Goal: Submit feedback/report problem: Provide input to the site owners about the experience or issues

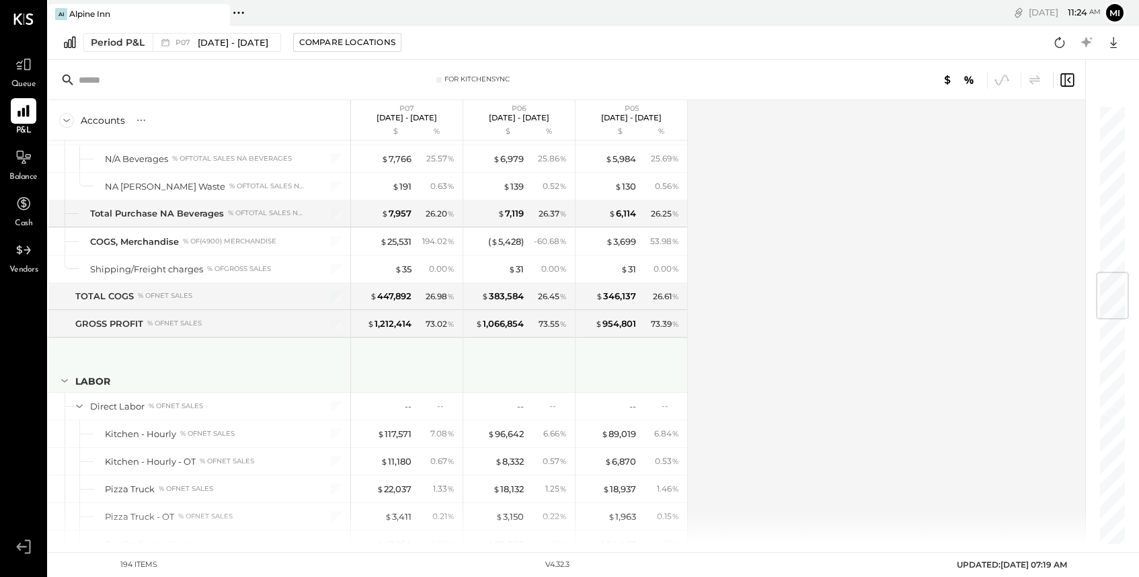
scroll to position [1401, 0]
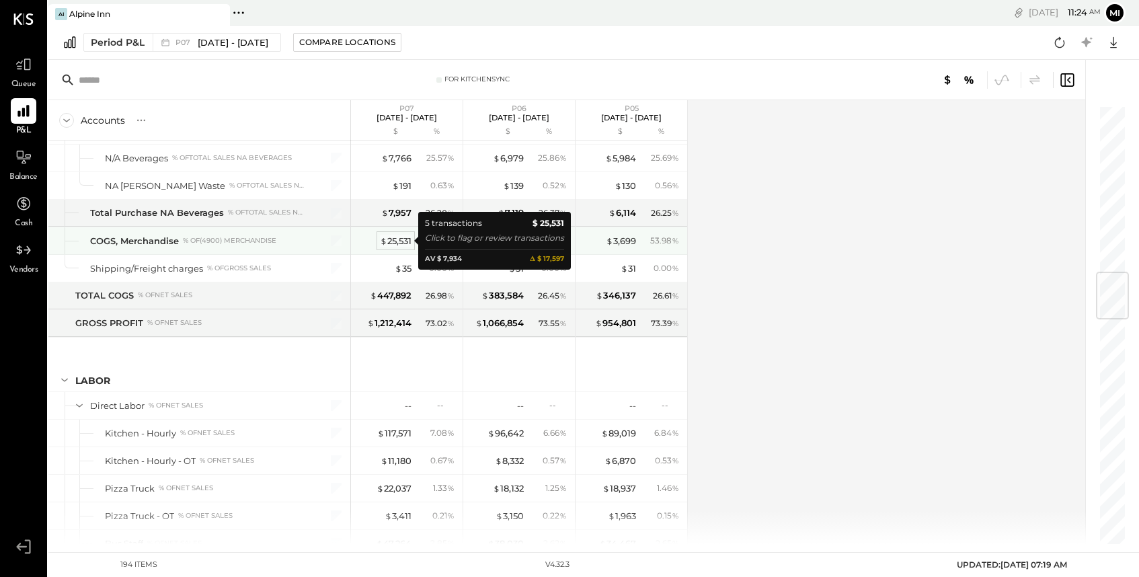
click at [397, 241] on div "$ 25,531" at bounding box center [396, 241] width 32 height 13
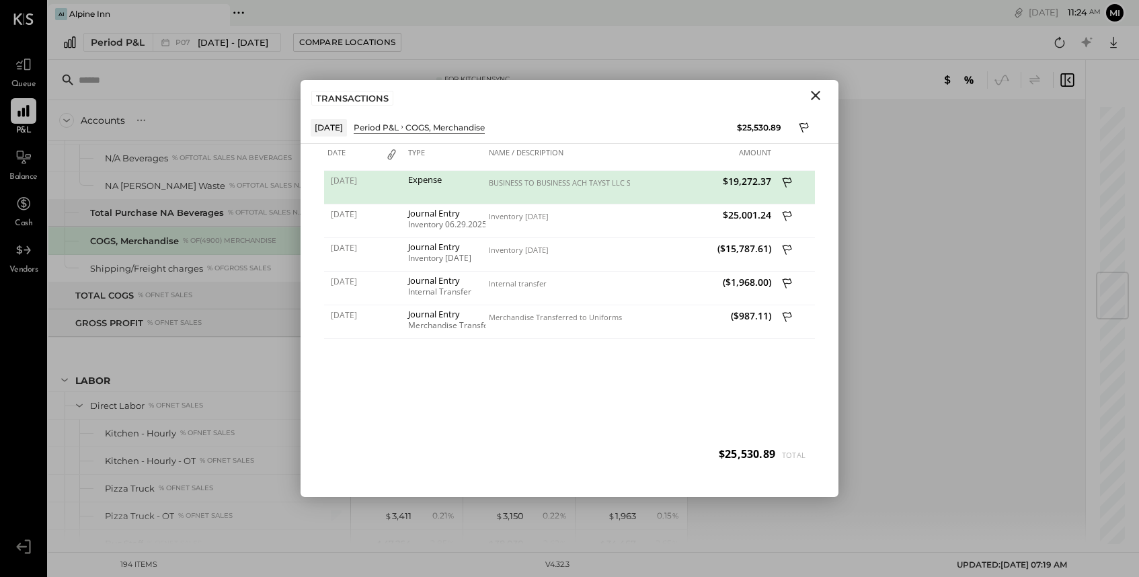
click at [818, 94] on icon "Close" at bounding box center [816, 95] width 16 height 16
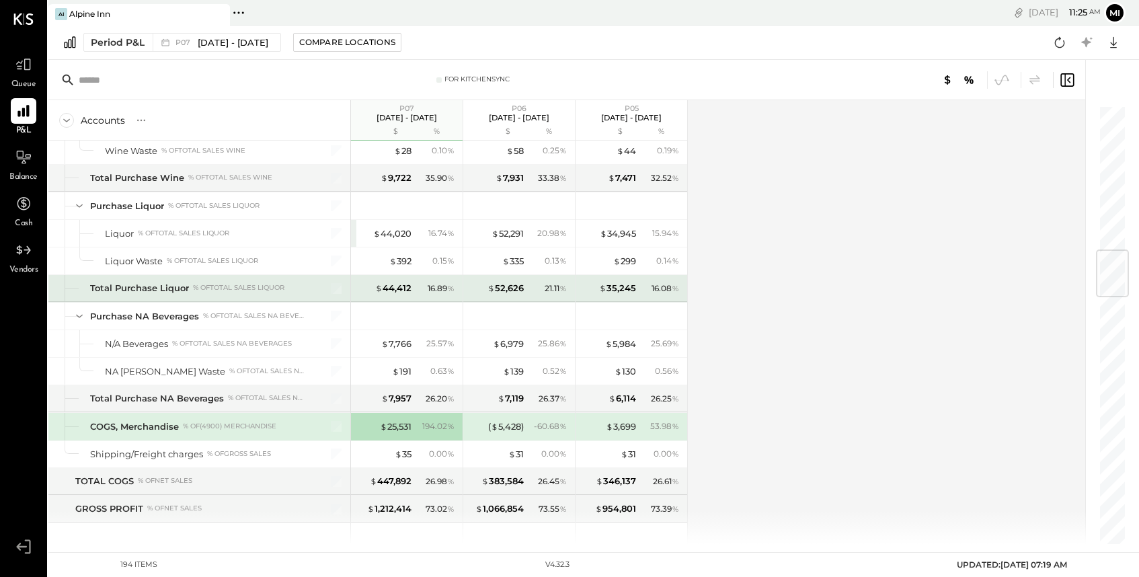
scroll to position [1211, 0]
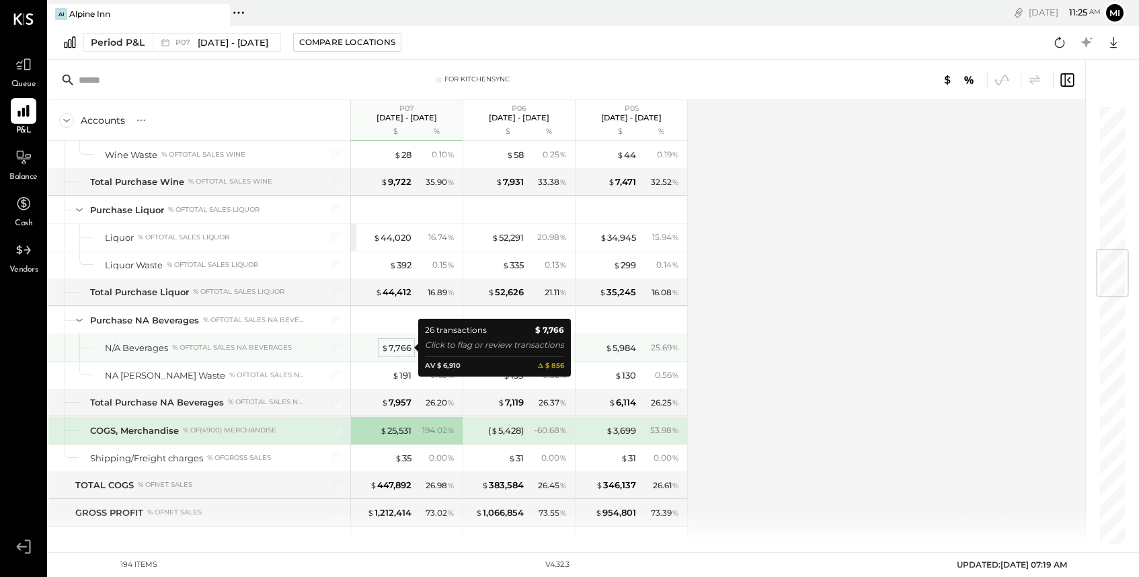
click at [399, 350] on div "$ 7,766" at bounding box center [396, 348] width 30 height 13
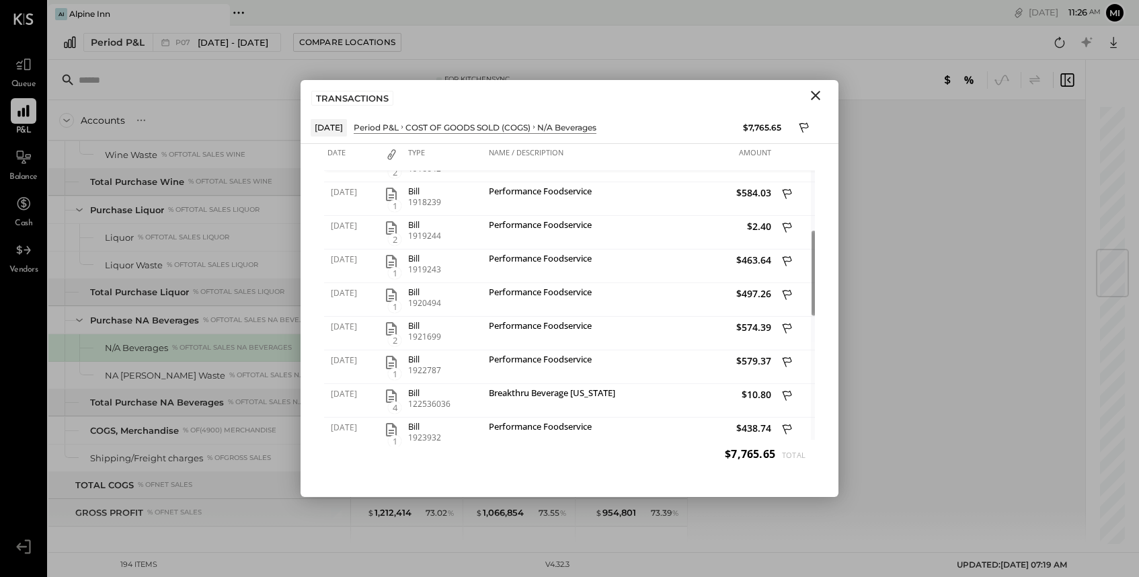
click at [815, 97] on icon "Close" at bounding box center [816, 95] width 16 height 16
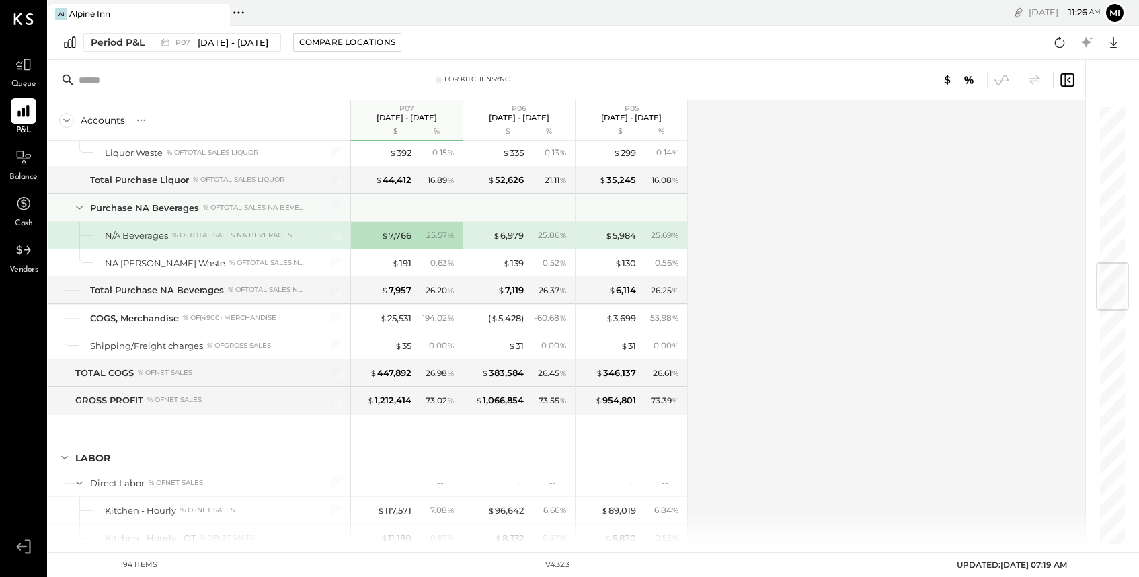
scroll to position [1325, 0]
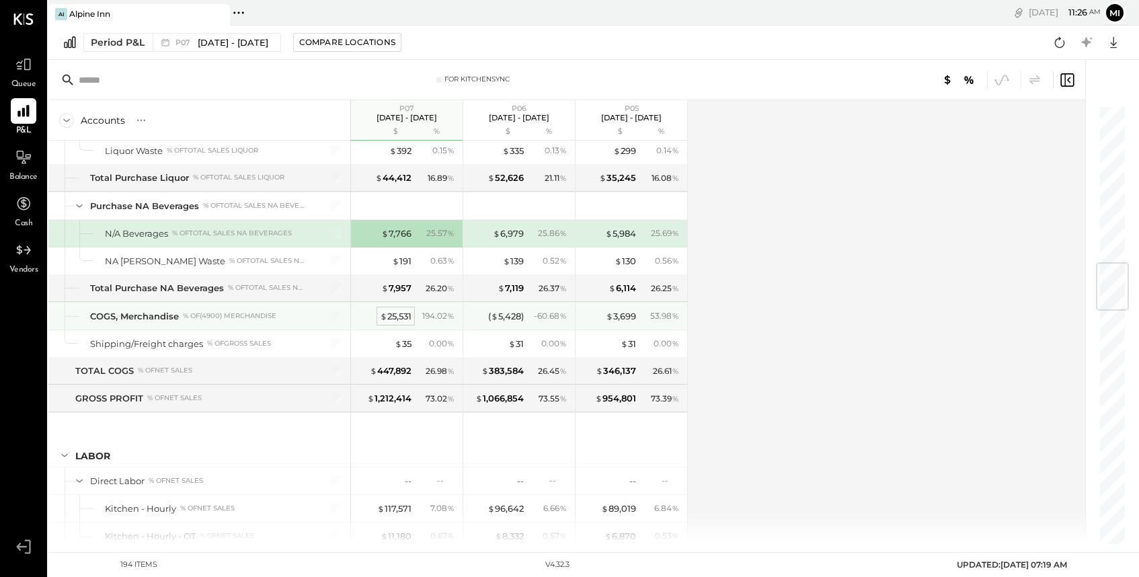
click at [403, 317] on div "$ 25,531" at bounding box center [396, 316] width 32 height 13
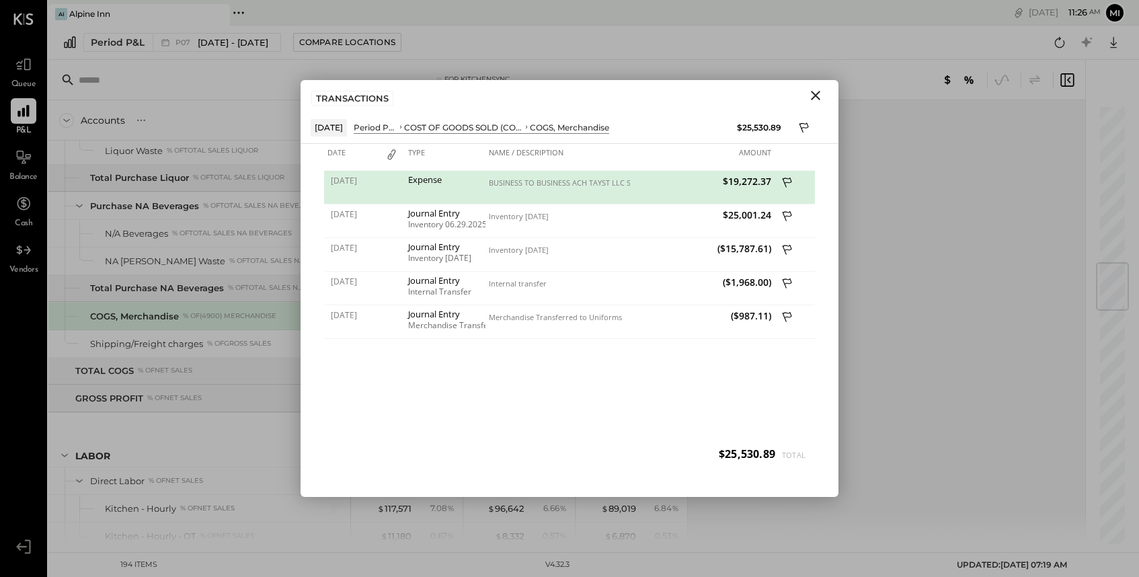
click at [808, 100] on icon "Close" at bounding box center [816, 95] width 16 height 16
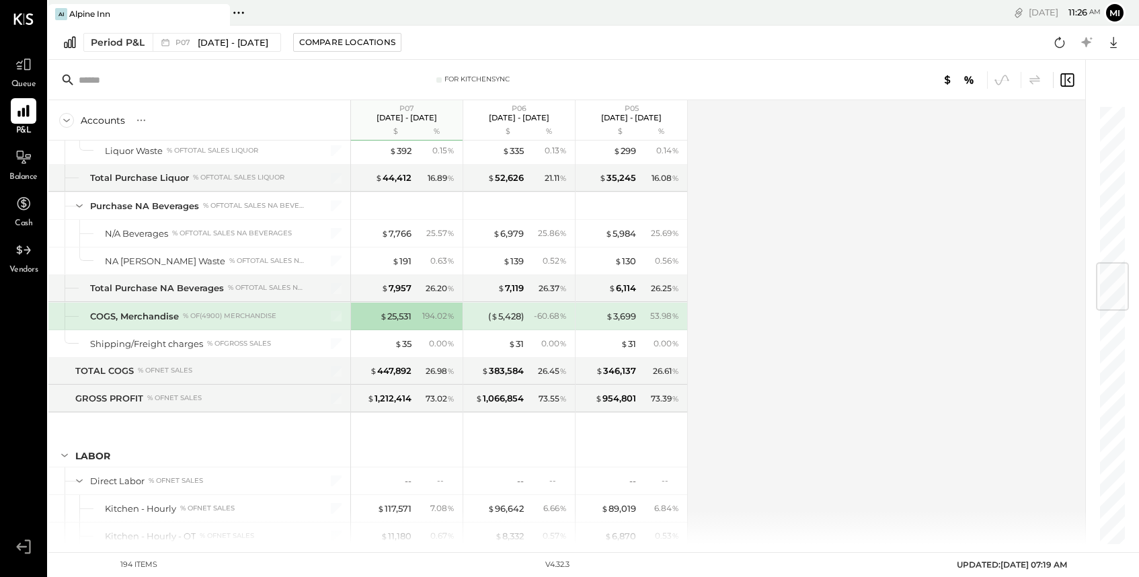
click at [132, 85] on input "text" at bounding box center [185, 80] width 212 height 24
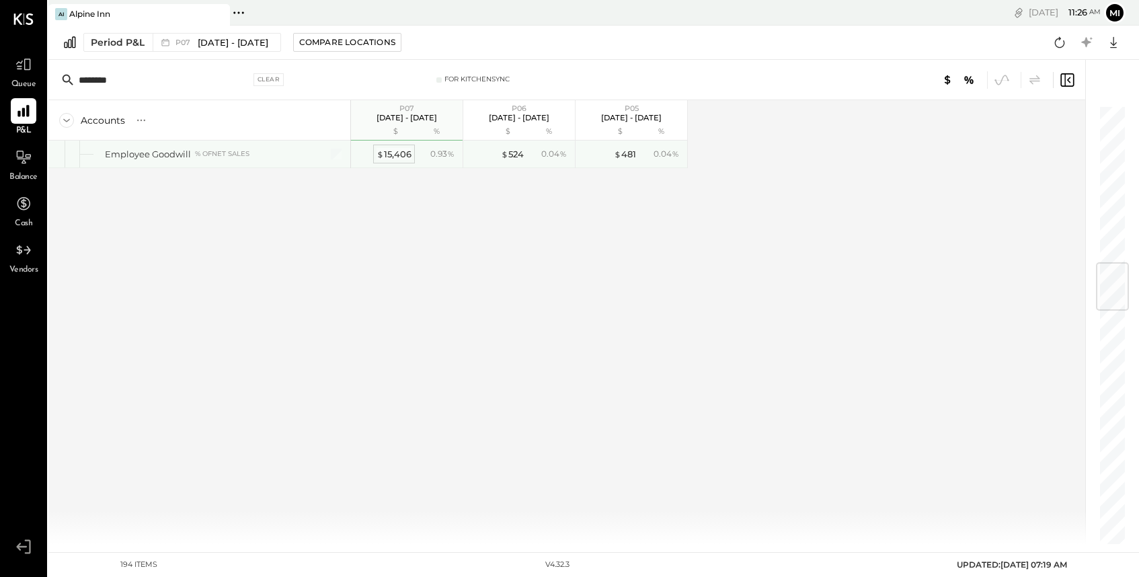
click at [391, 151] on div "$ 15,406" at bounding box center [394, 154] width 35 height 13
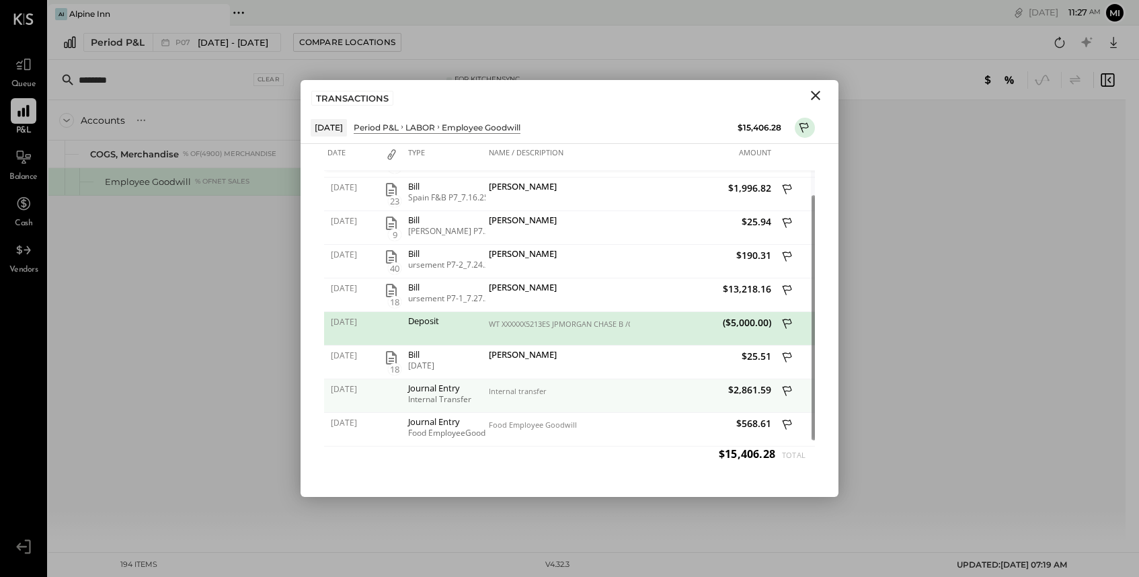
click at [534, 399] on div "Internal transfer" at bounding box center [557, 396] width 145 height 34
click at [818, 94] on icon "Close" at bounding box center [816, 95] width 16 height 16
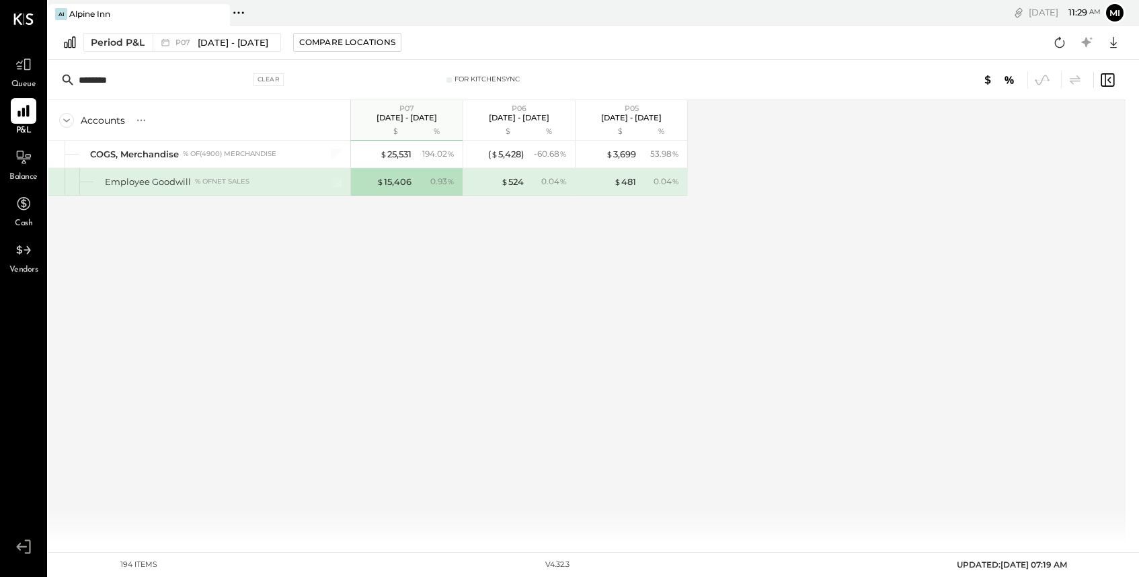
click at [130, 77] on input "********" at bounding box center [164, 80] width 171 height 24
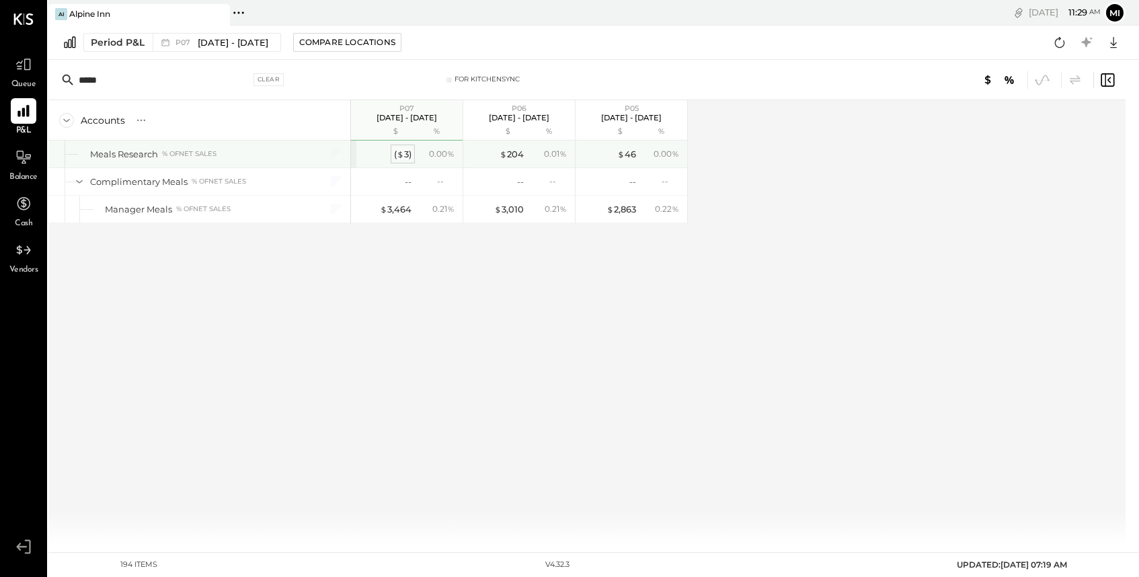
type input "*****"
click at [403, 155] on div "( $ 3 )" at bounding box center [402, 154] width 17 height 13
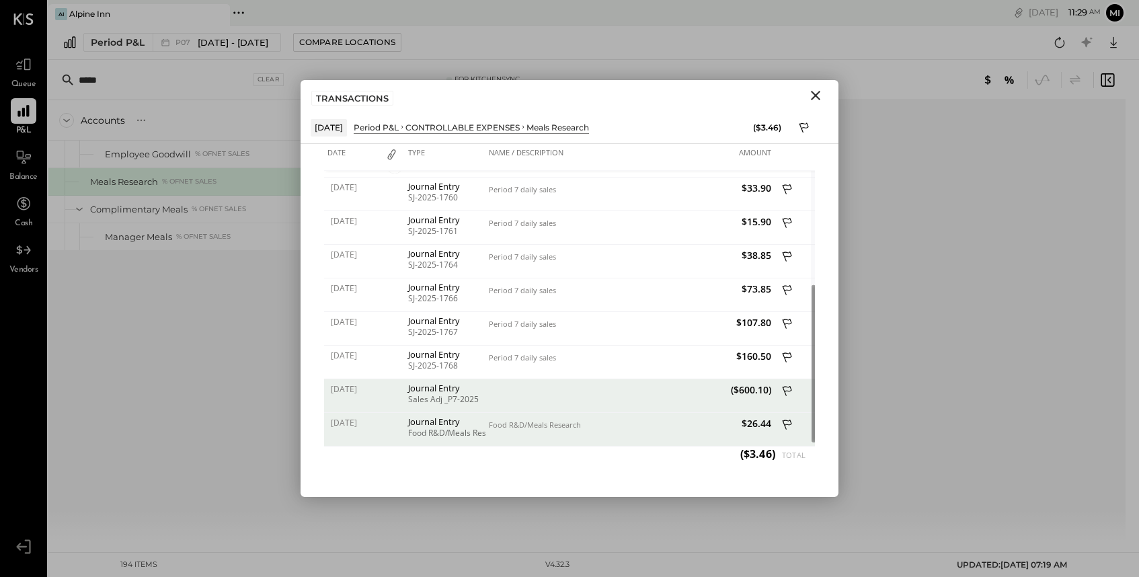
click at [789, 425] on icon at bounding box center [788, 426] width 12 height 17
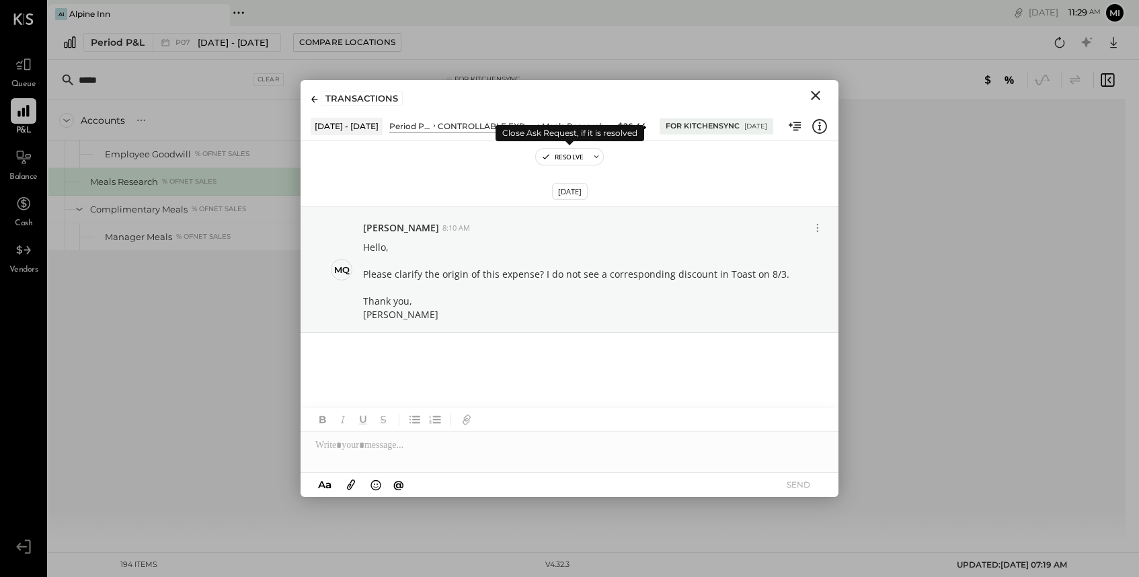
click at [594, 155] on icon at bounding box center [596, 156] width 9 height 9
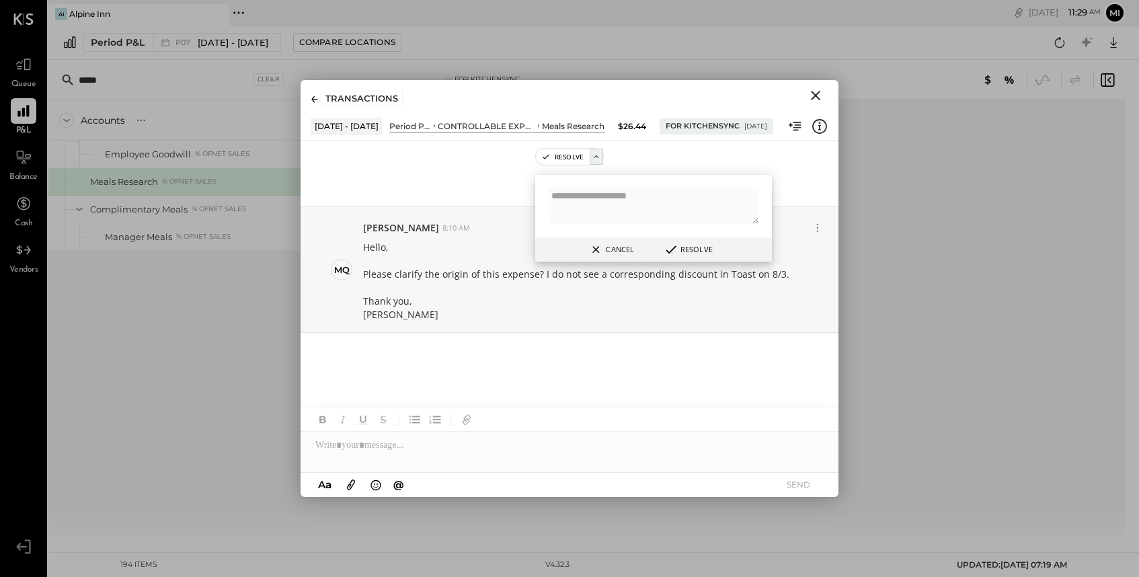
click at [601, 248] on icon at bounding box center [596, 249] width 17 height 16
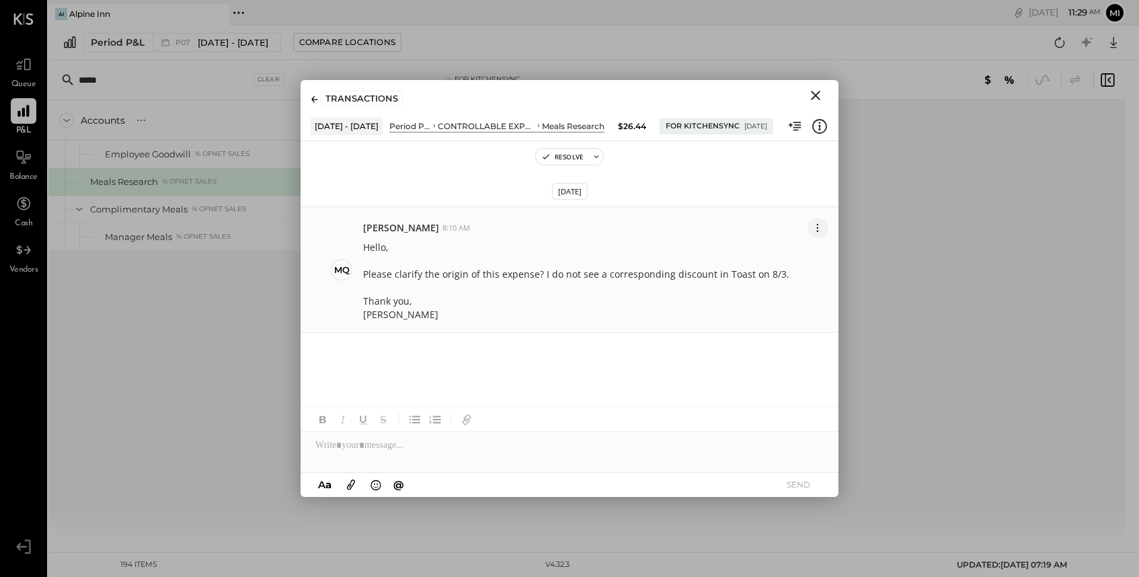
click at [824, 229] on icon at bounding box center [818, 228] width 14 height 14
click at [785, 281] on button "Delete Message..." at bounding box center [777, 276] width 101 height 24
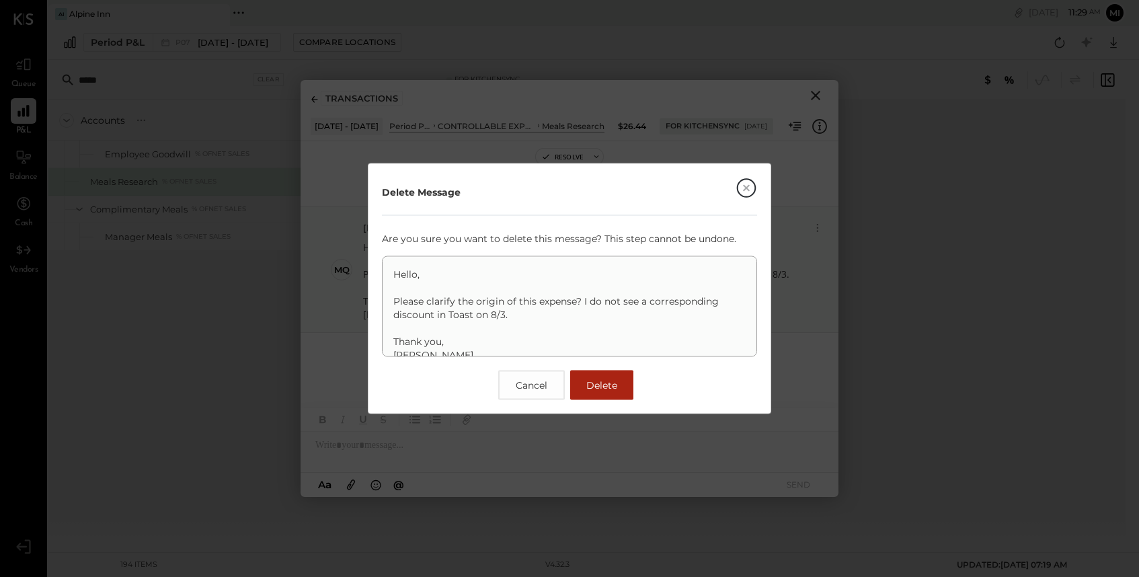
click at [619, 383] on button "Delete" at bounding box center [601, 385] width 63 height 30
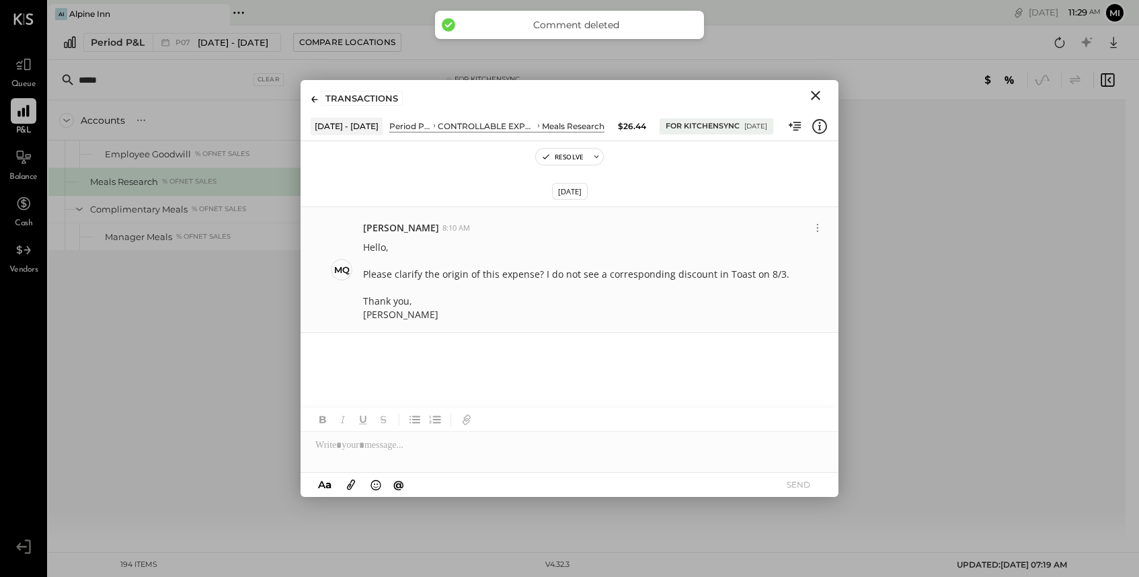
click at [815, 95] on icon "Close" at bounding box center [815, 95] width 9 height 9
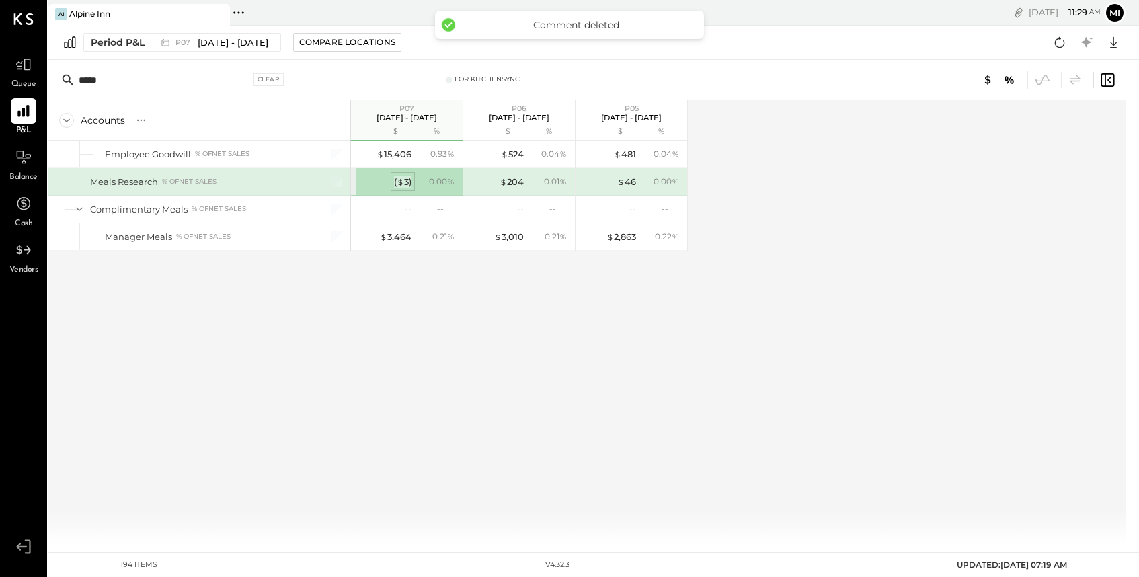
click at [400, 180] on span "$" at bounding box center [400, 181] width 7 height 11
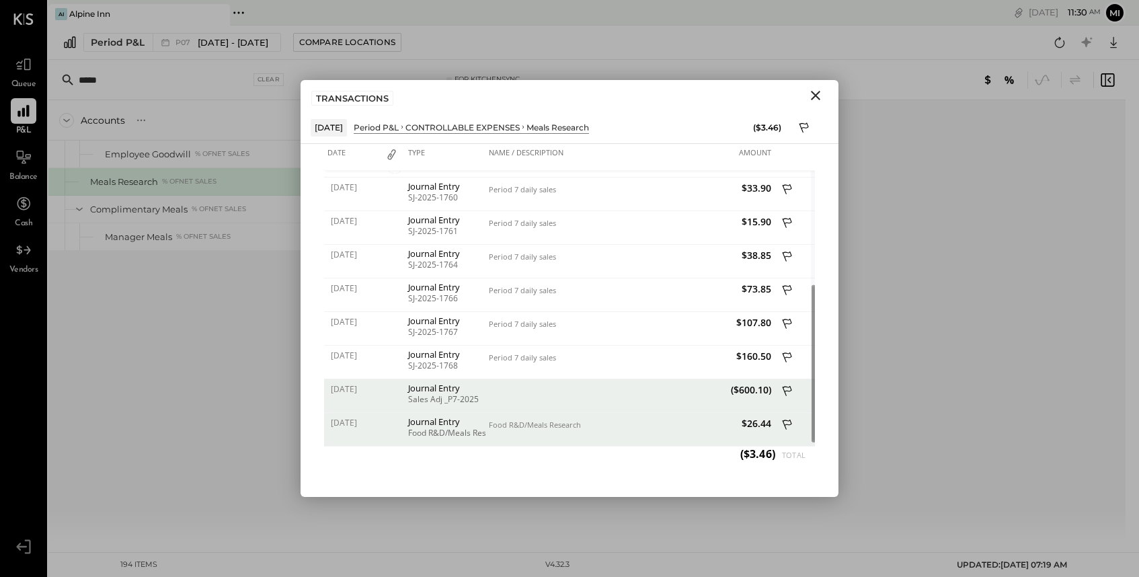
click at [785, 423] on icon at bounding box center [788, 426] width 12 height 17
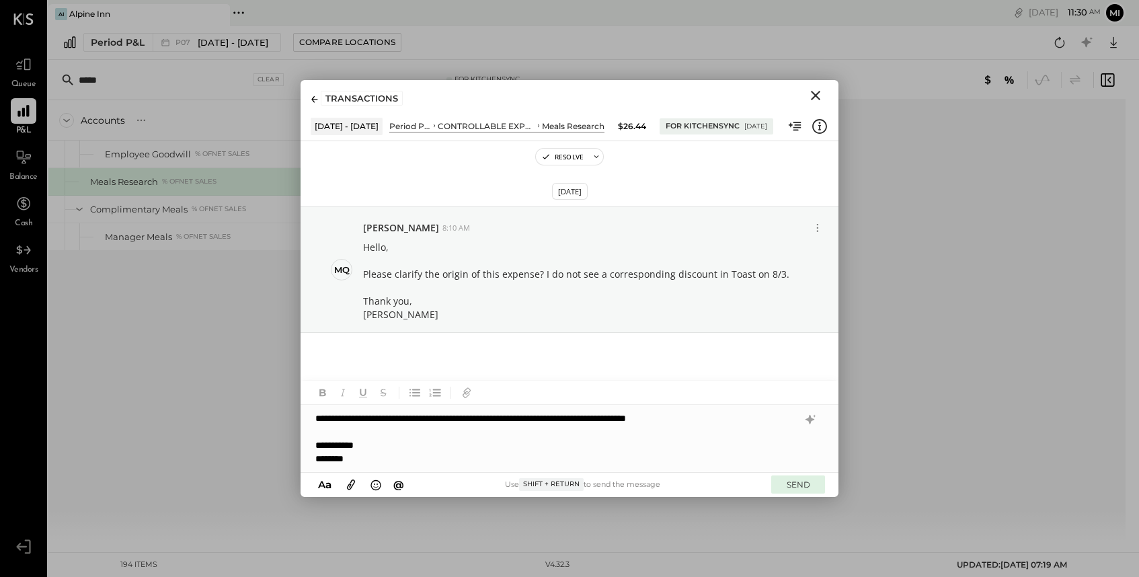
click at [797, 483] on button "SEND" at bounding box center [798, 484] width 54 height 18
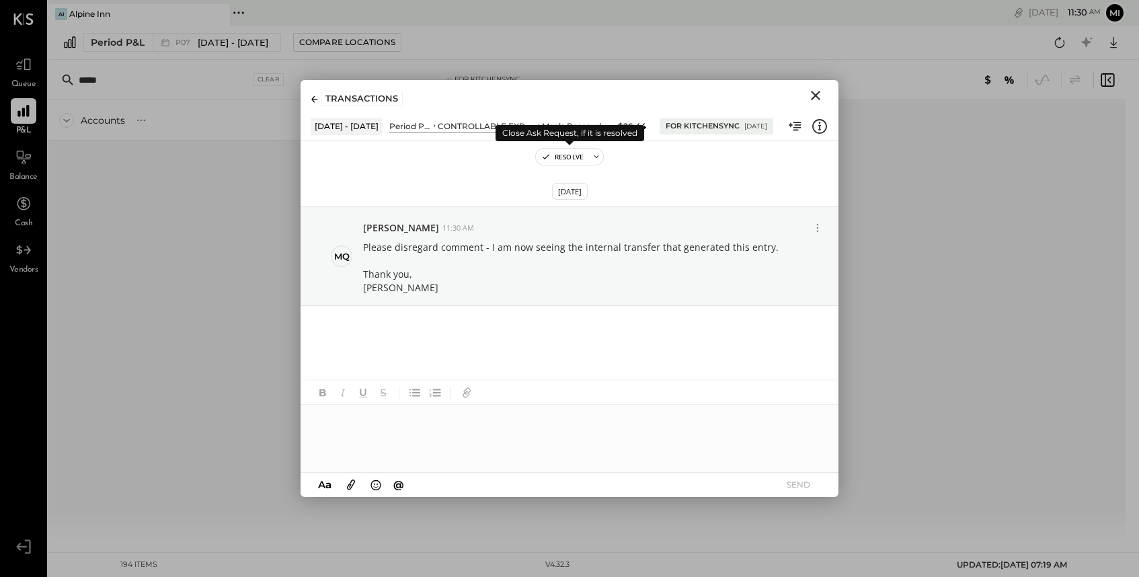
click at [569, 160] on button "Resolve" at bounding box center [562, 157] width 53 height 16
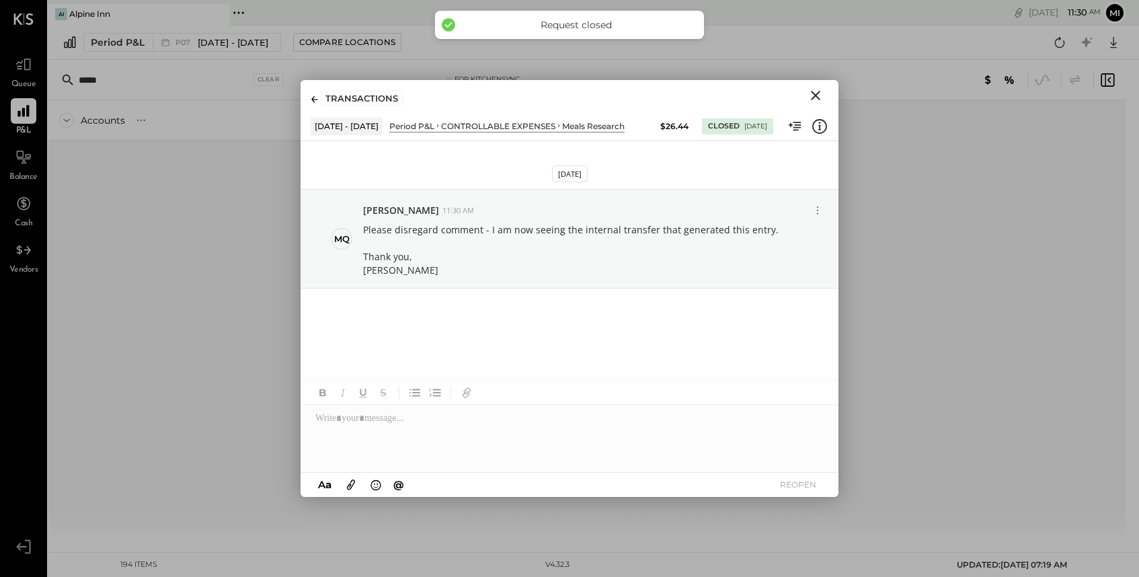
click at [808, 94] on icon "Close" at bounding box center [816, 95] width 16 height 16
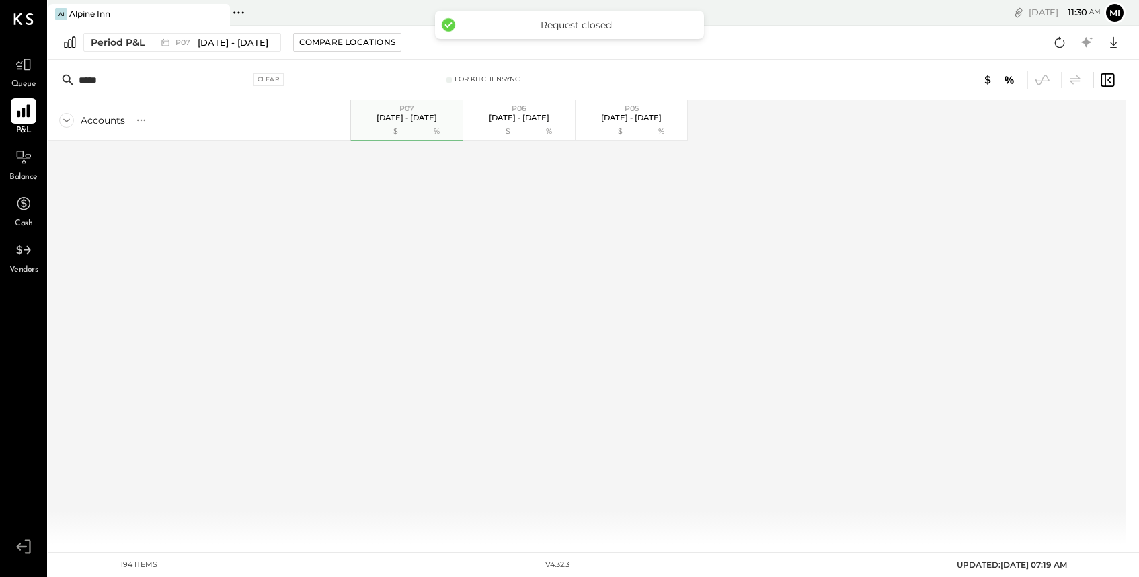
click at [16, 117] on icon at bounding box center [23, 110] width 17 height 17
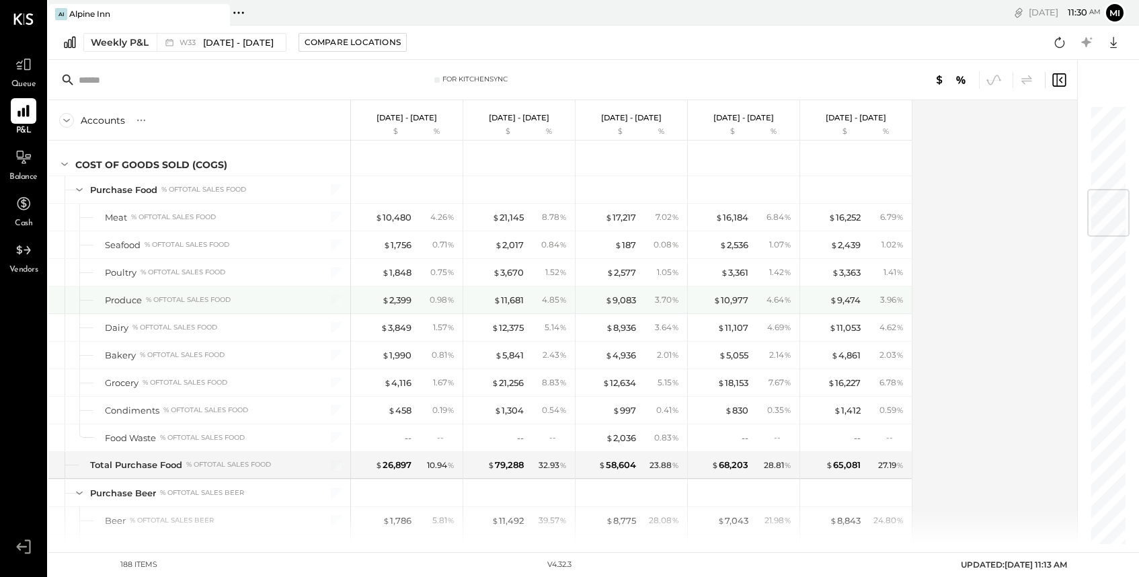
scroll to position [711, 0]
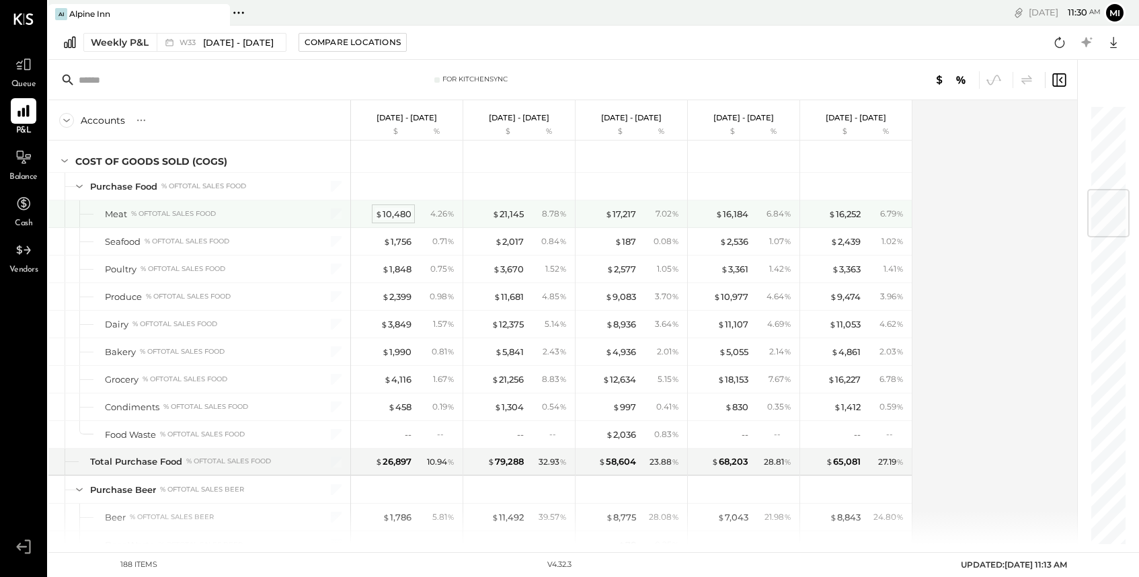
click at [395, 212] on div "$ 10,480" at bounding box center [393, 214] width 36 height 13
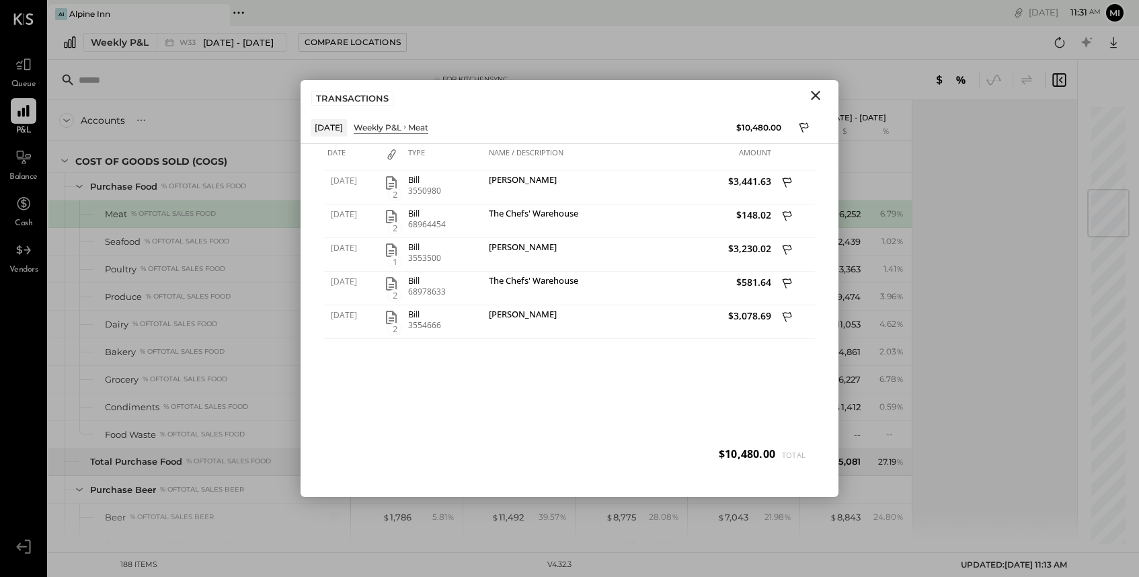
click at [808, 97] on icon "Close" at bounding box center [816, 95] width 16 height 16
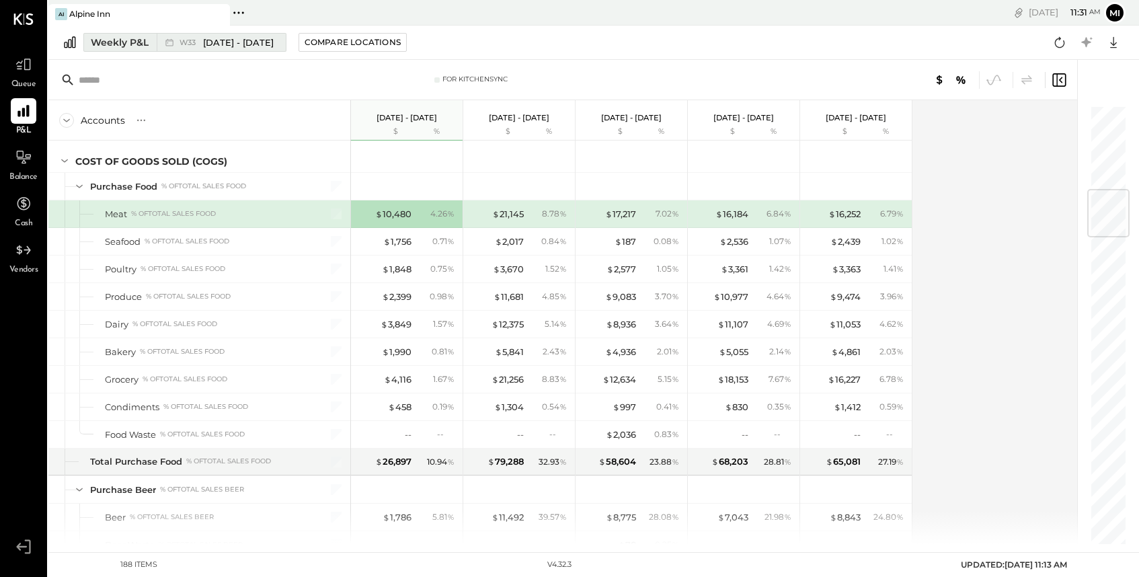
click at [109, 37] on div "Weekly P&L" at bounding box center [120, 42] width 58 height 13
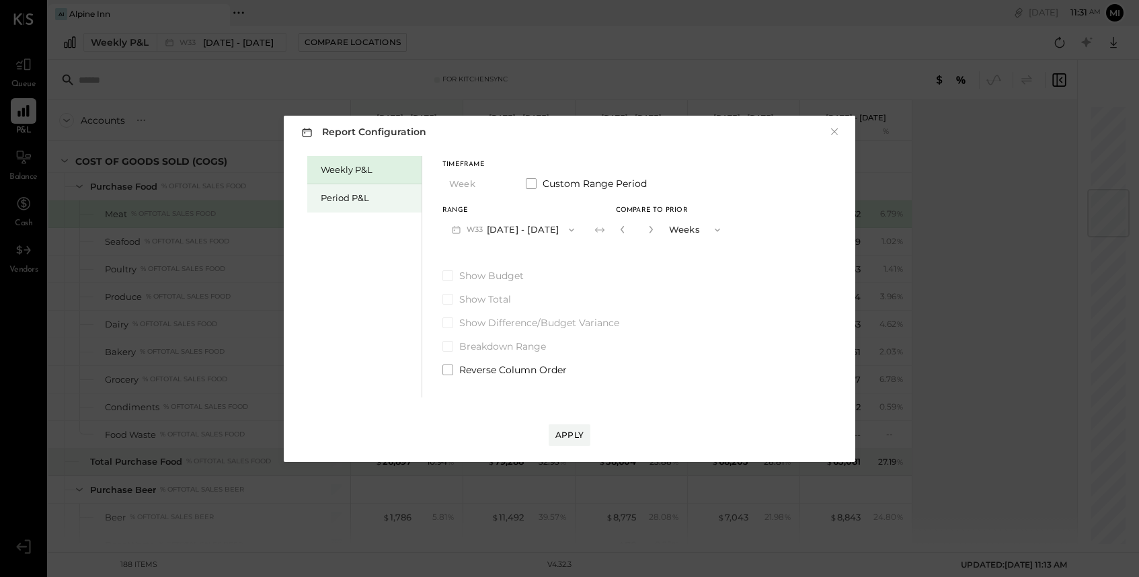
click at [380, 196] on div "Period P&L" at bounding box center [368, 198] width 94 height 13
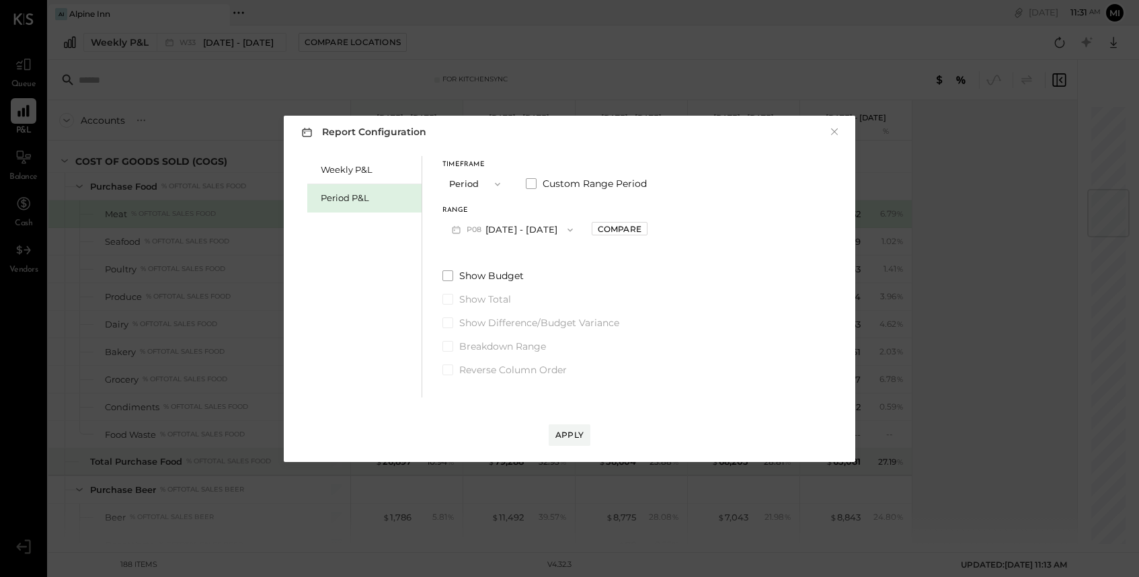
click at [540, 229] on button "P08 [DATE] - [DATE]" at bounding box center [512, 229] width 140 height 25
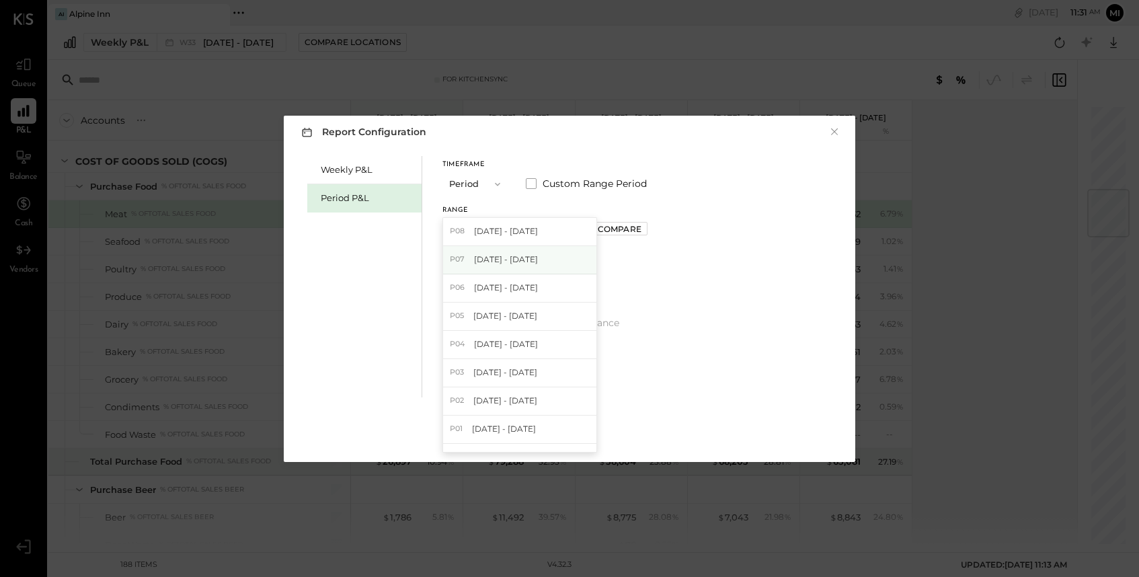
click at [518, 260] on span "[DATE] - [DATE]" at bounding box center [506, 258] width 64 height 11
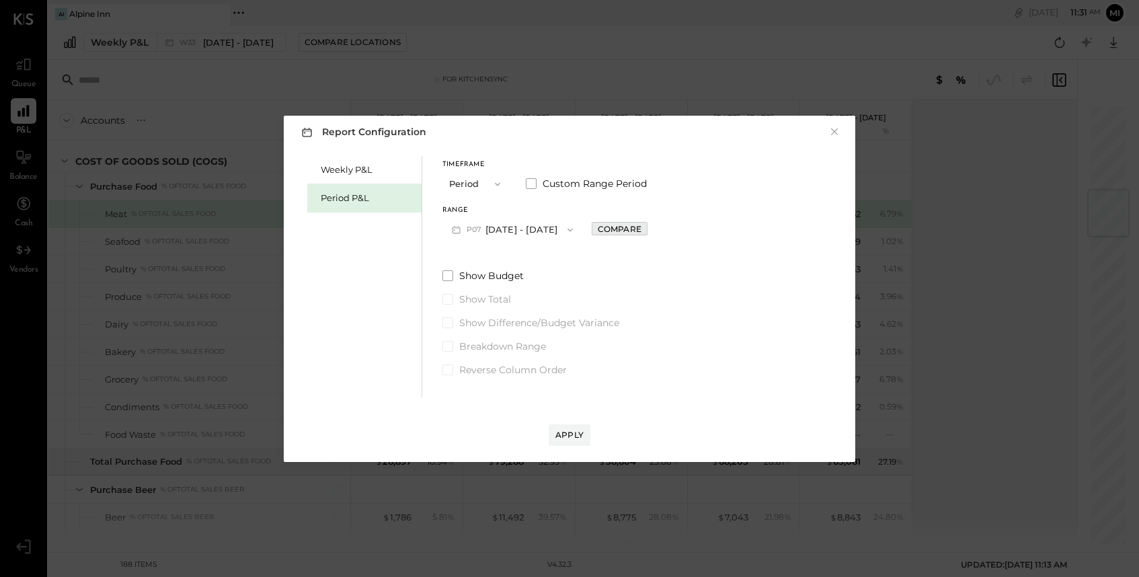
click at [631, 224] on div "Compare" at bounding box center [620, 228] width 44 height 11
click at [655, 235] on button "button" at bounding box center [649, 229] width 11 height 15
type input "*"
click at [571, 434] on div "Apply" at bounding box center [569, 434] width 28 height 11
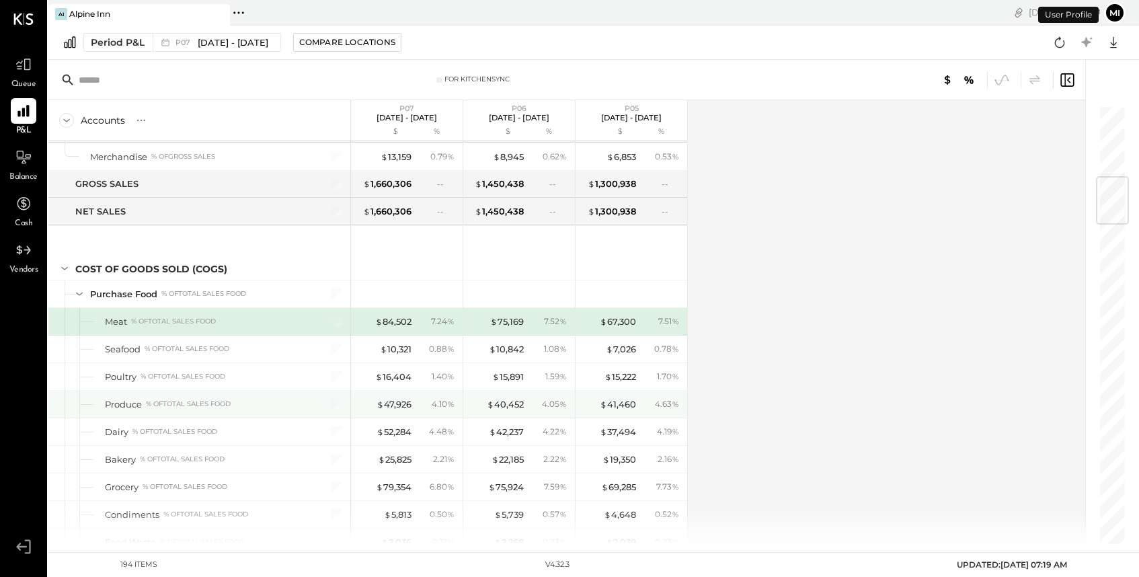
scroll to position [604, 0]
click at [397, 316] on div "$ 84,502" at bounding box center [393, 321] width 36 height 13
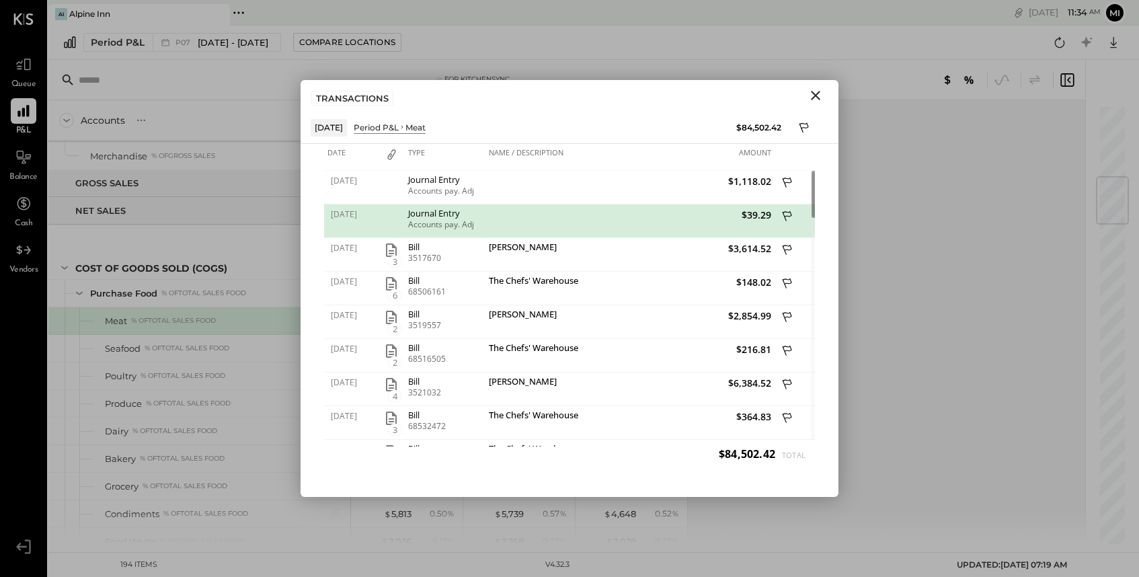
click at [700, 223] on div "$39.29" at bounding box center [702, 221] width 145 height 34
click at [680, 223] on div "$39.29" at bounding box center [702, 221] width 145 height 34
click at [679, 230] on div "$39.29" at bounding box center [702, 221] width 145 height 34
click at [678, 225] on div "$39.29" at bounding box center [702, 221] width 145 height 34
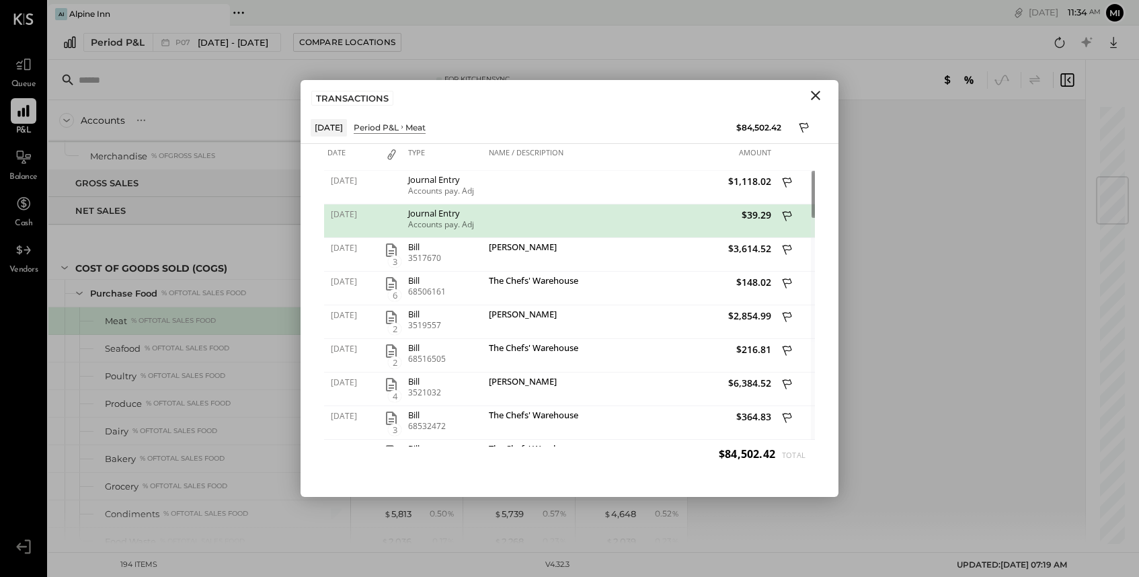
click at [678, 225] on div "$39.29" at bounding box center [702, 221] width 145 height 34
click at [785, 213] on icon at bounding box center [788, 217] width 12 height 17
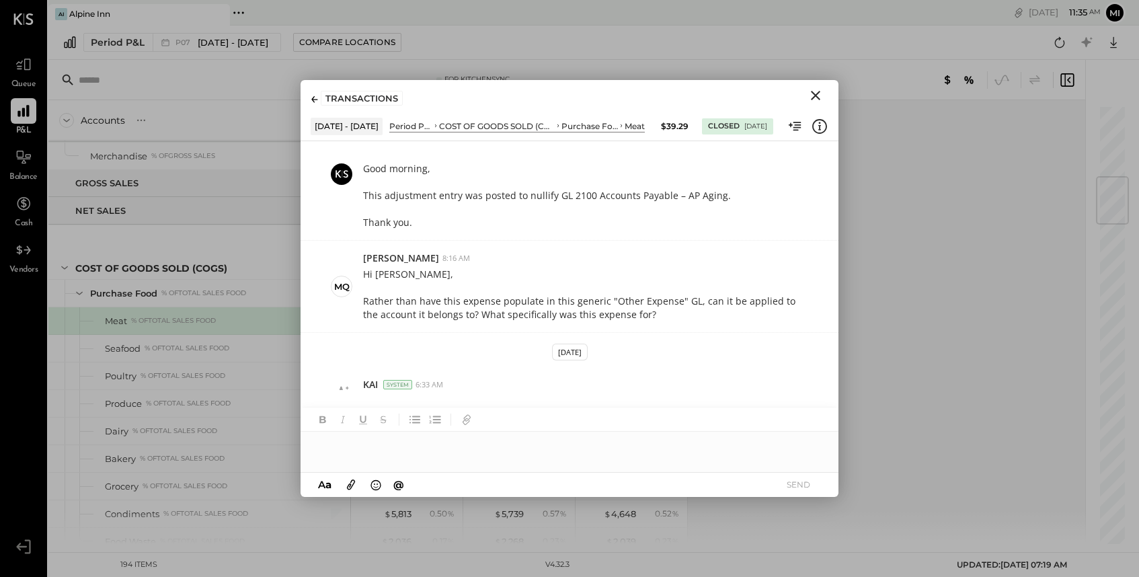
scroll to position [196, 0]
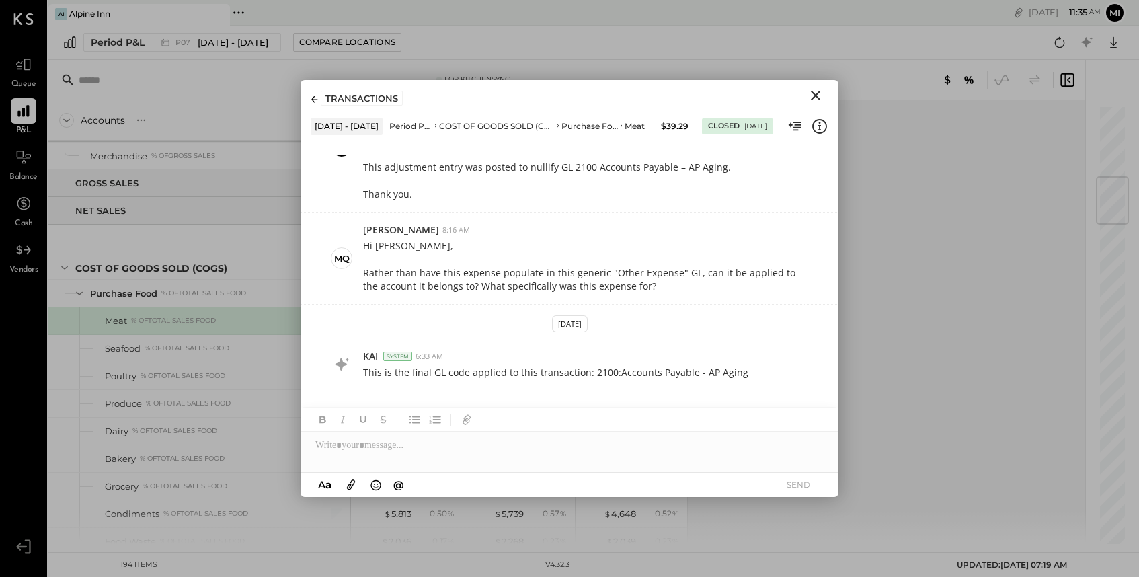
click at [814, 98] on icon "Close" at bounding box center [816, 95] width 16 height 16
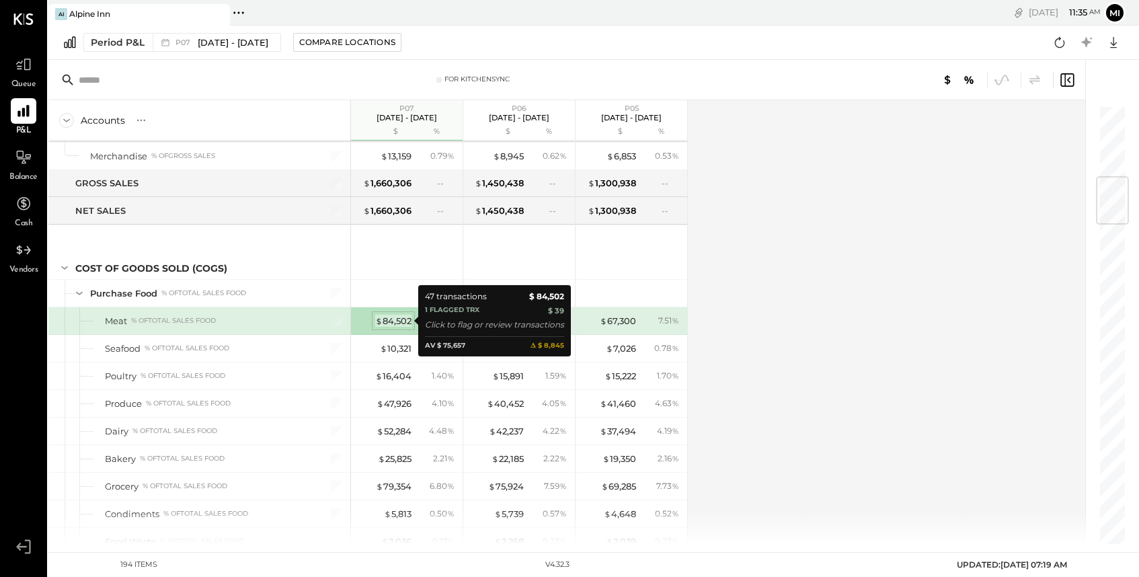
click at [390, 321] on div "$ 84,502" at bounding box center [393, 321] width 36 height 13
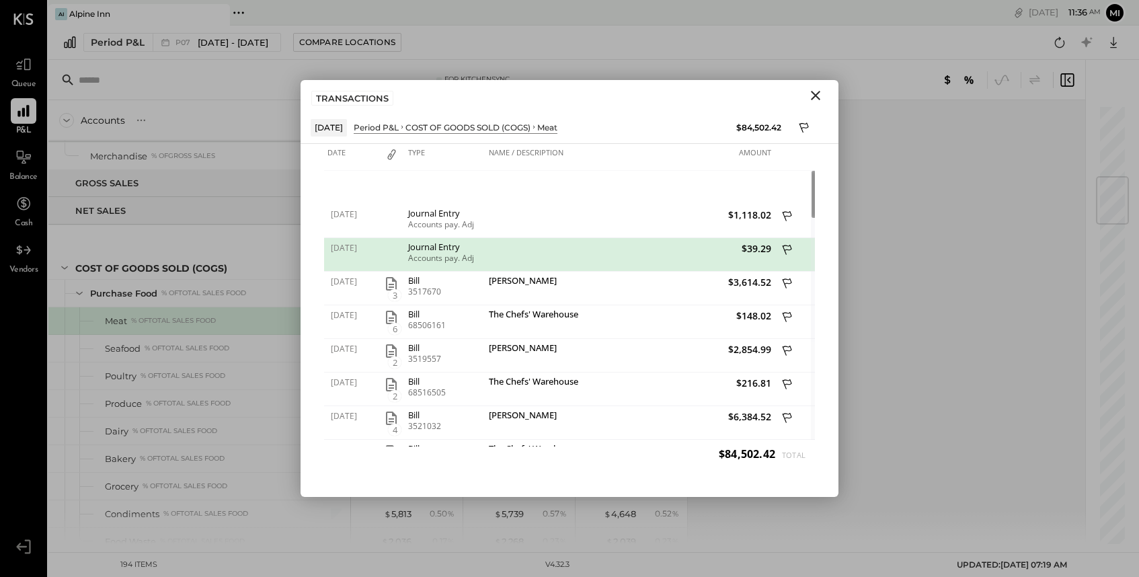
click at [816, 94] on icon "Close" at bounding box center [815, 95] width 9 height 9
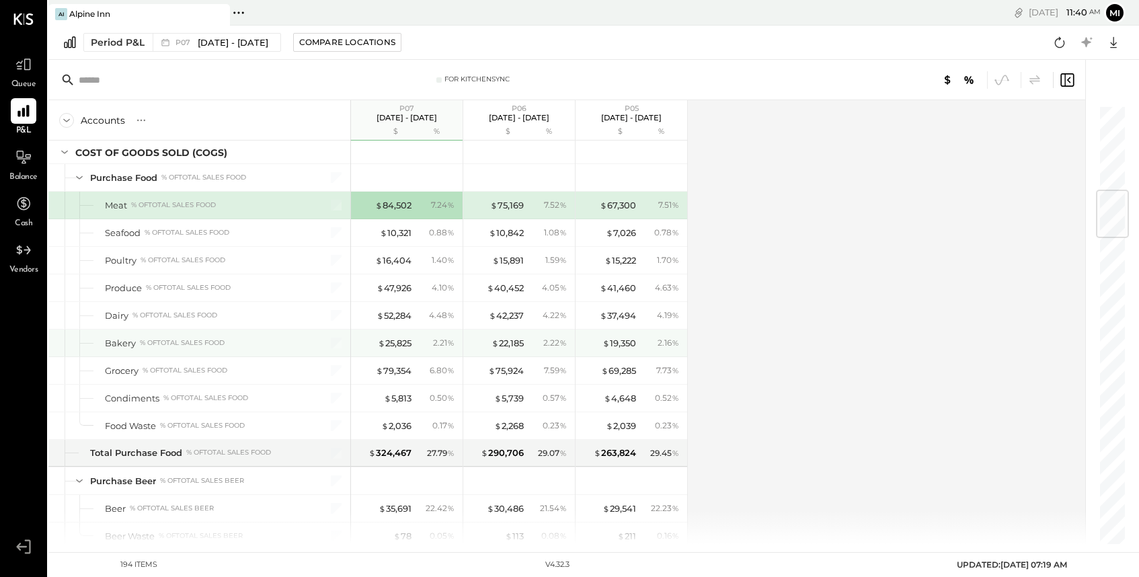
scroll to position [720, 0]
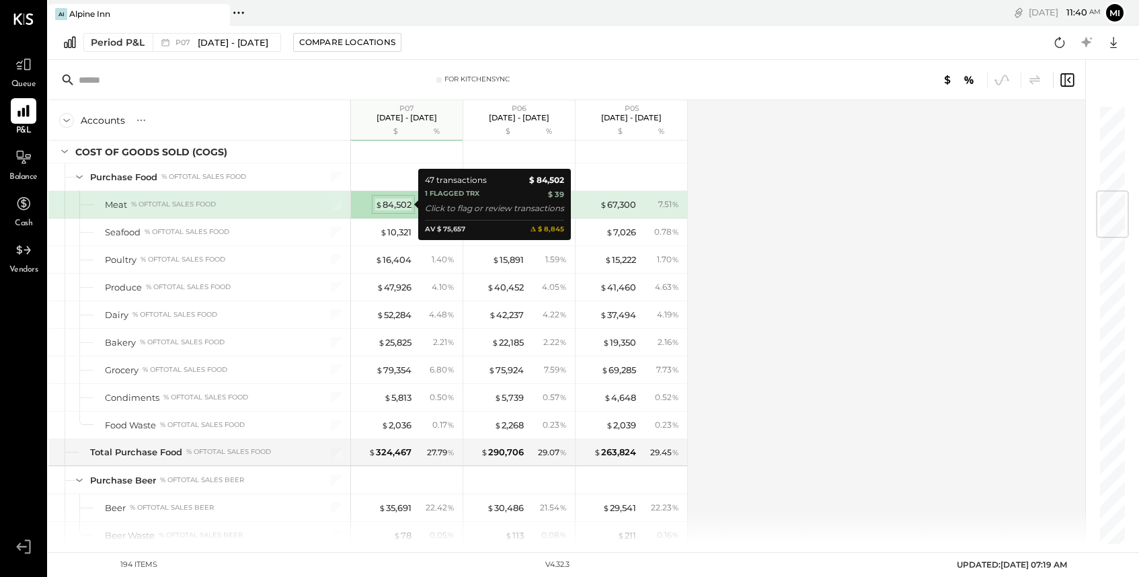
click at [389, 208] on div "$ 84,502" at bounding box center [393, 204] width 36 height 13
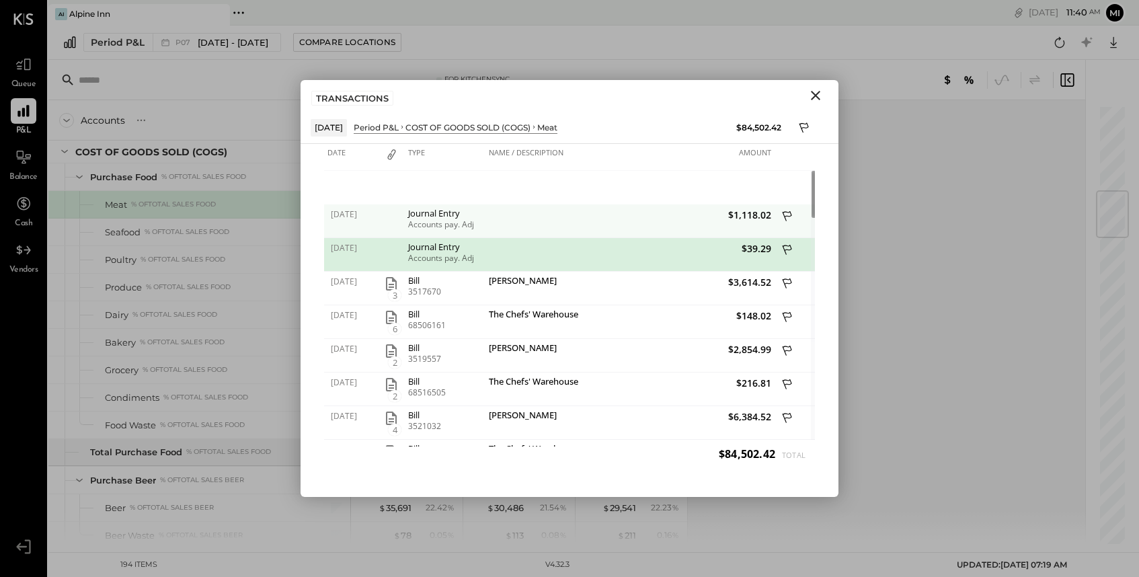
click at [393, 221] on div at bounding box center [391, 221] width 27 height 34
click at [406, 219] on div "Journal Entry Accounts pay. Adj" at bounding box center [445, 221] width 81 height 34
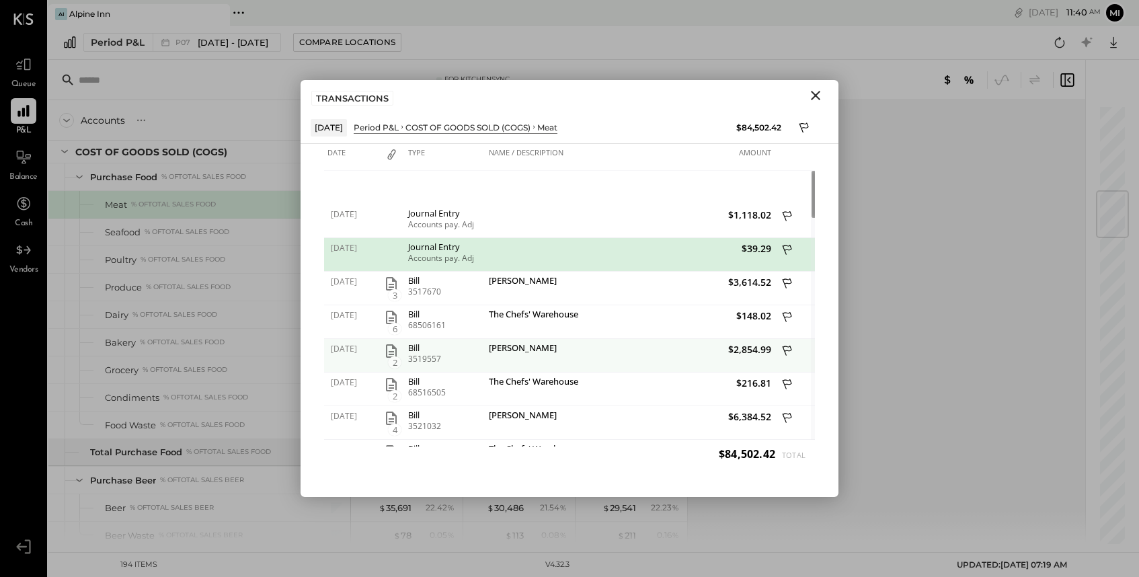
click at [606, 346] on div "[PERSON_NAME]" at bounding box center [558, 349] width 138 height 13
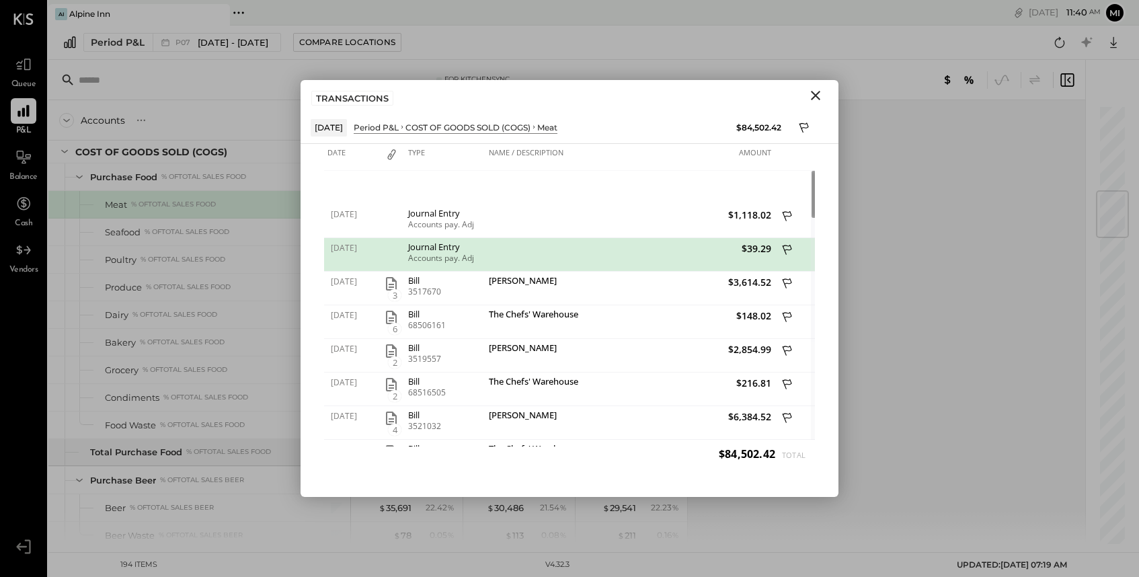
click at [598, 262] on div at bounding box center [557, 255] width 145 height 34
click at [658, 260] on div "$39.29" at bounding box center [702, 255] width 145 height 34
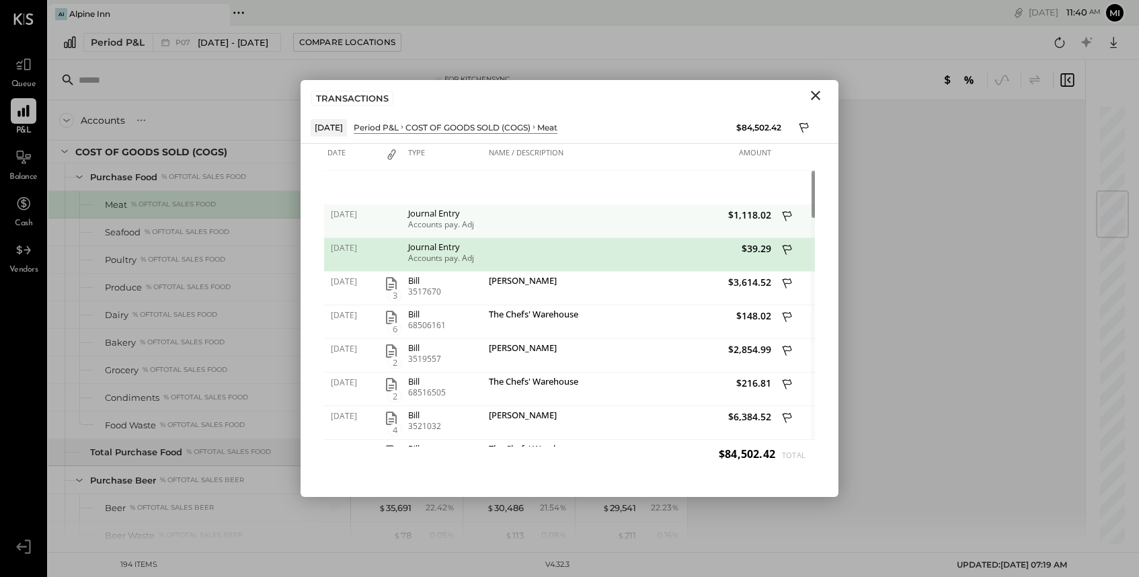
click at [650, 233] on div "$1,118.02" at bounding box center [702, 221] width 145 height 34
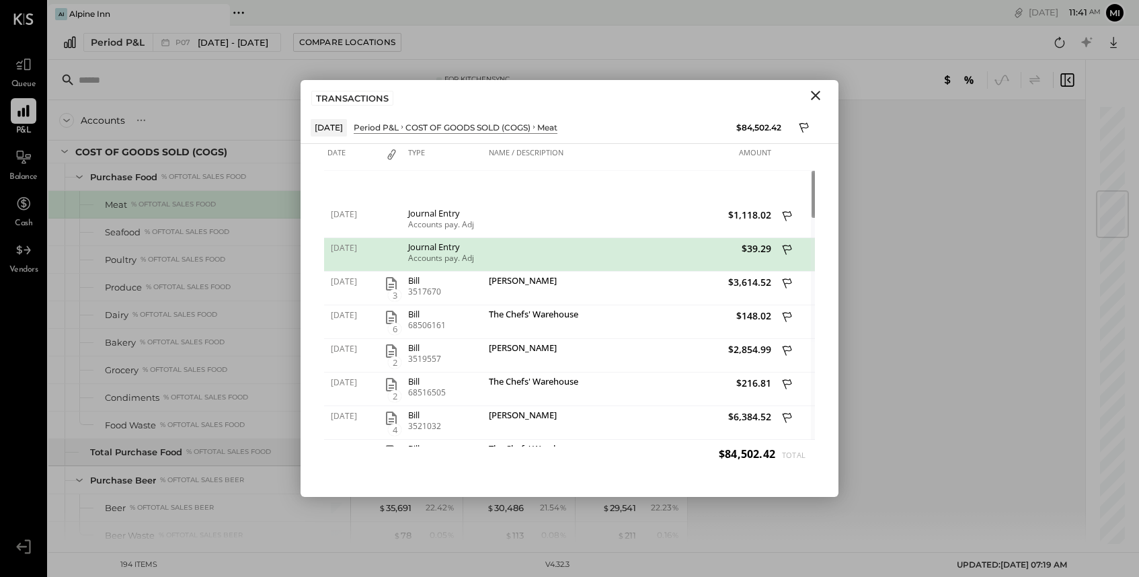
click at [785, 245] on icon at bounding box center [788, 251] width 12 height 17
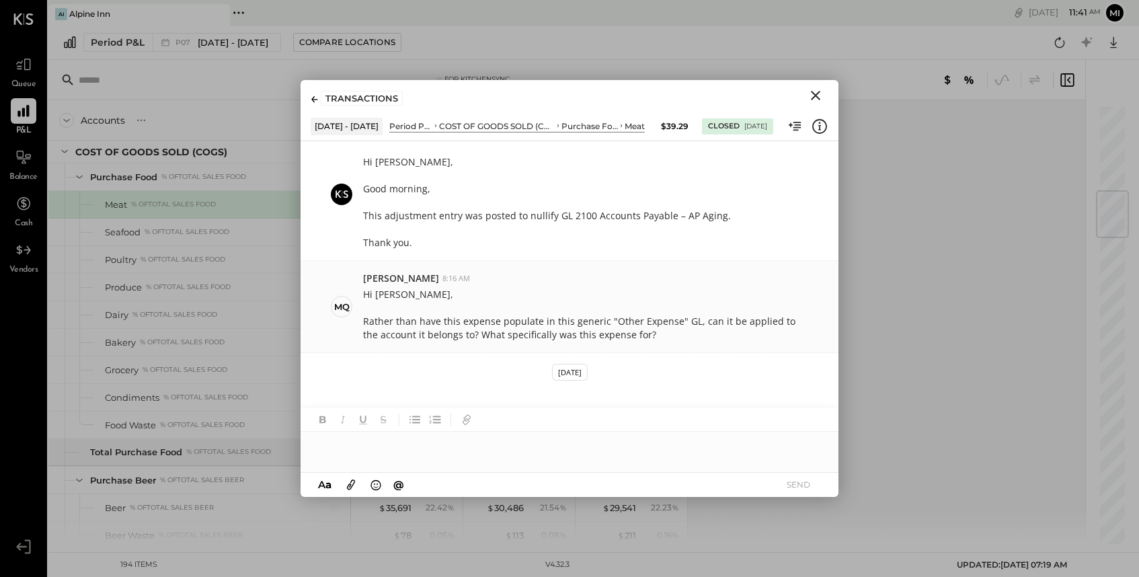
scroll to position [196, 0]
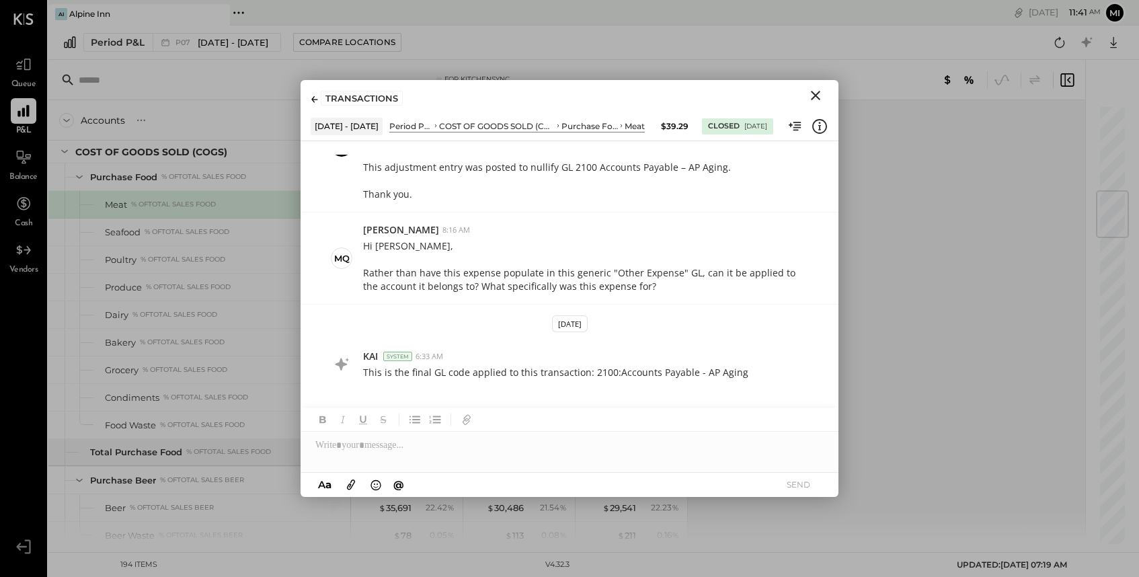
click at [814, 97] on icon "Close" at bounding box center [815, 95] width 9 height 9
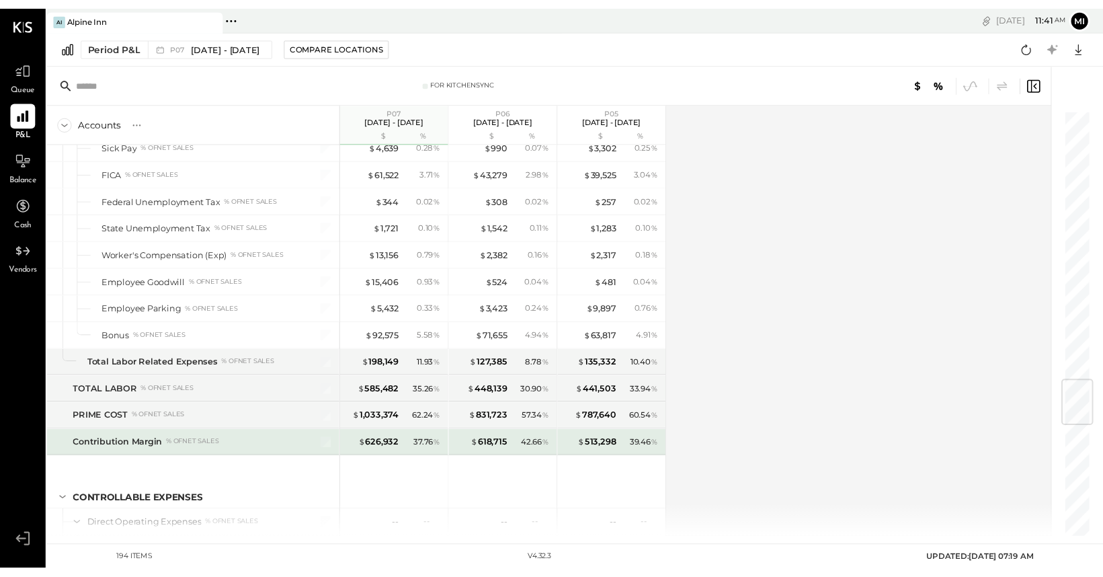
scroll to position [2325, 0]
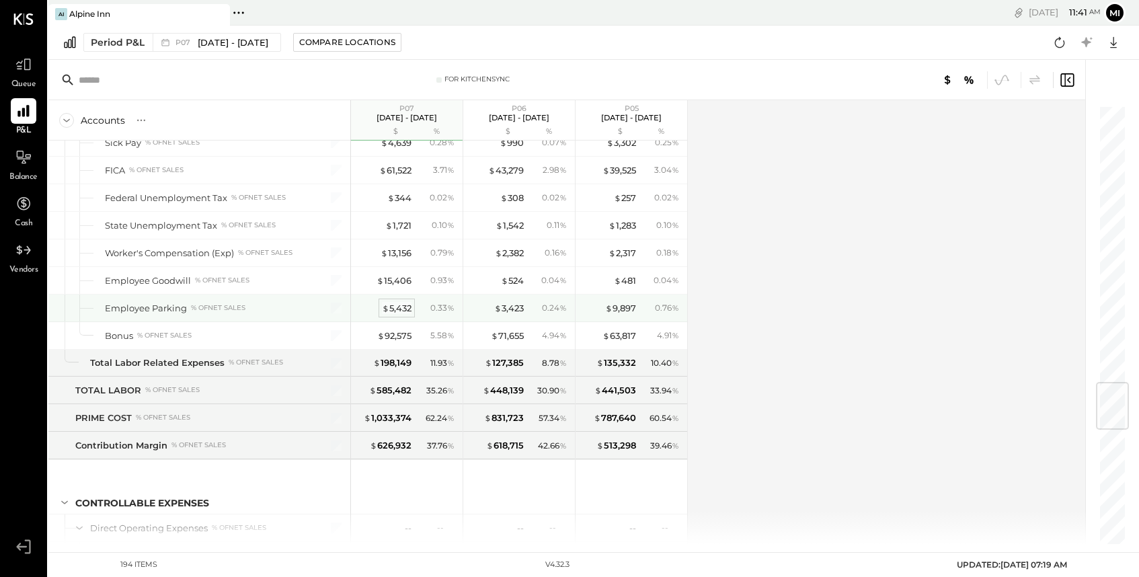
click at [397, 310] on div "$ 5,432" at bounding box center [397, 308] width 30 height 13
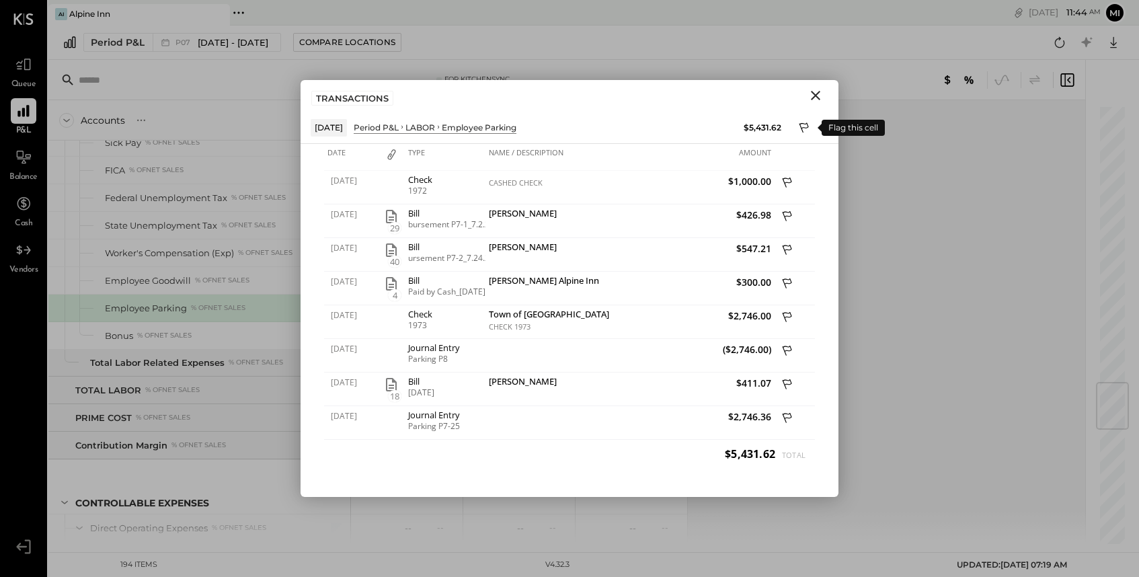
click at [804, 129] on icon at bounding box center [805, 129] width 12 height 16
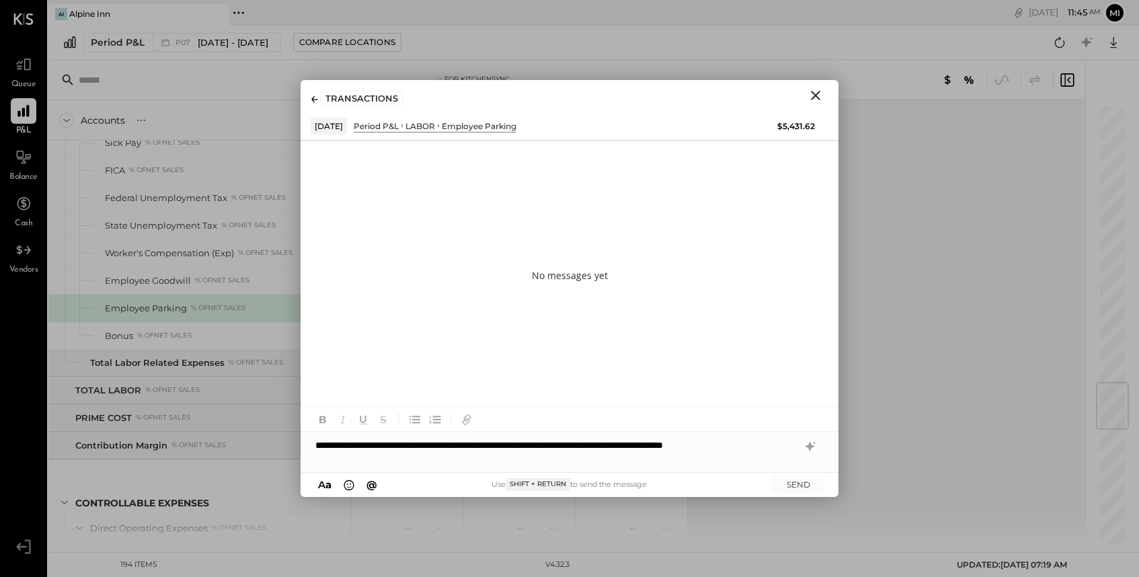
click at [748, 449] on div "**********" at bounding box center [570, 452] width 538 height 40
click at [498, 469] on div "**********" at bounding box center [570, 452] width 538 height 40
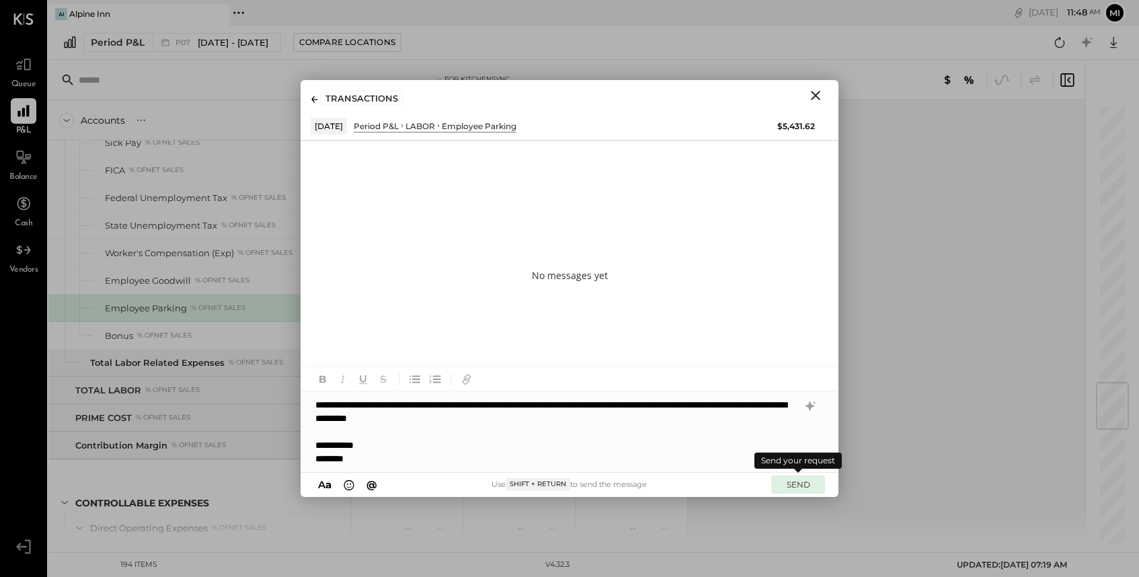
click at [806, 483] on button "SEND" at bounding box center [798, 484] width 54 height 18
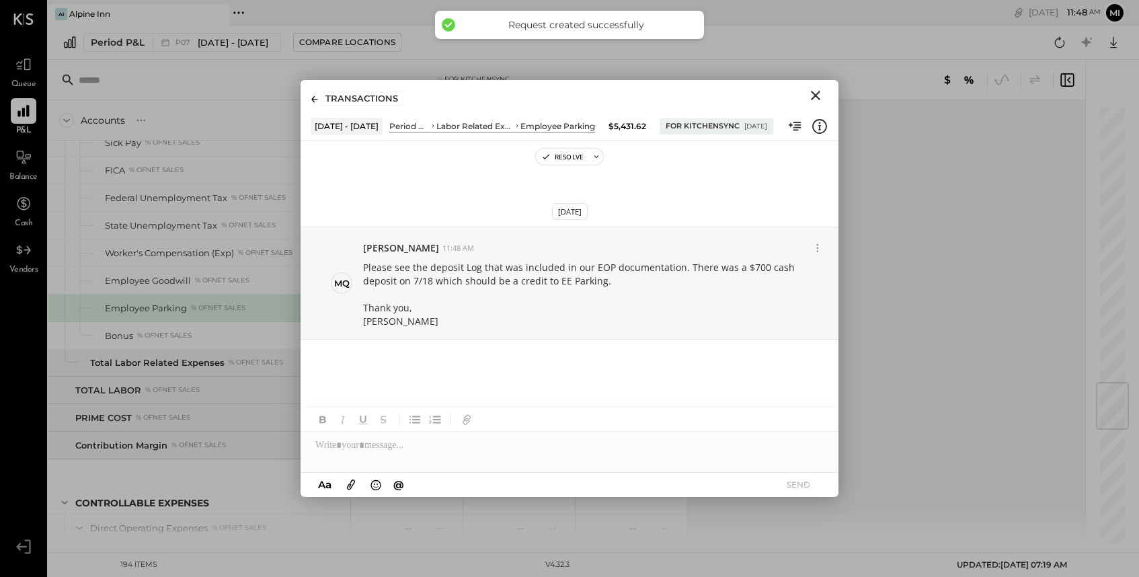
click at [350, 487] on icon at bounding box center [351, 484] width 15 height 15
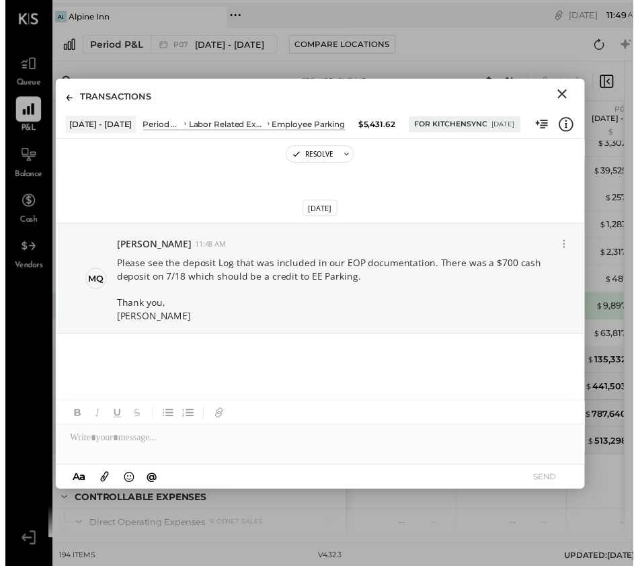
click at [97, 482] on icon at bounding box center [100, 484] width 15 height 15
click at [390, 433] on div "Screenshot [DATE] 11.48.21 AM.png" at bounding box center [320, 447] width 516 height 29
click at [242, 442] on div "Screenshot [DATE] 11.48.21 AM.png" at bounding box center [320, 447] width 516 height 29
click at [100, 434] on div "Screenshot [DATE] 11.48.21 AM.png" at bounding box center [320, 447] width 516 height 29
click at [101, 391] on div at bounding box center [320, 394] width 538 height 27
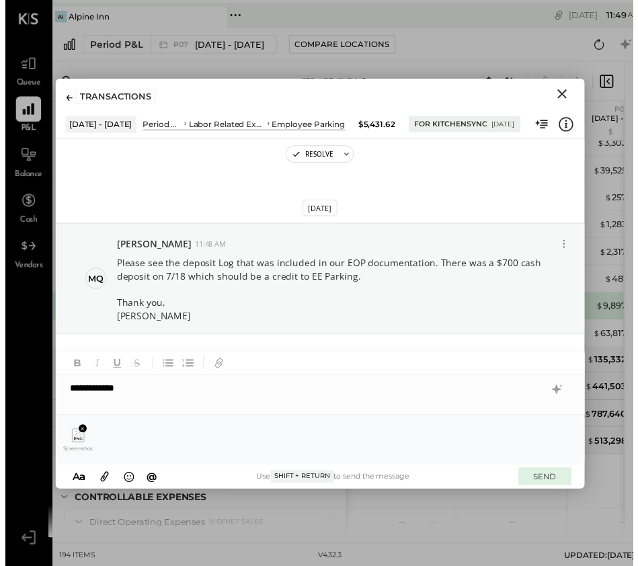
click at [546, 476] on button "SEND" at bounding box center [549, 484] width 54 height 18
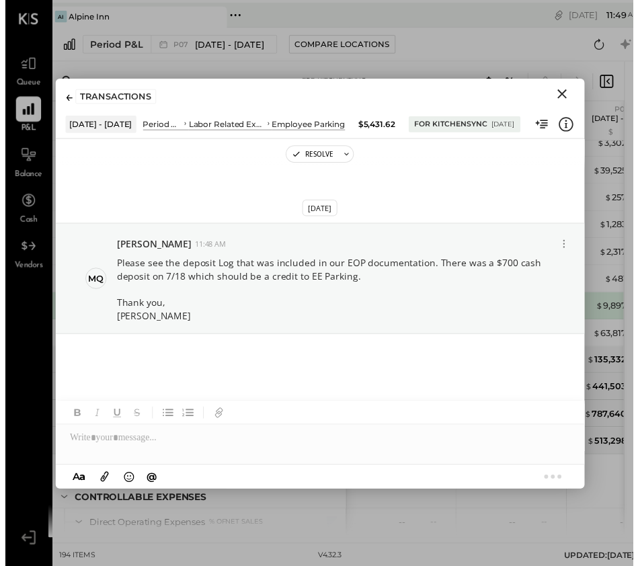
click at [568, 89] on icon "Close" at bounding box center [566, 95] width 16 height 16
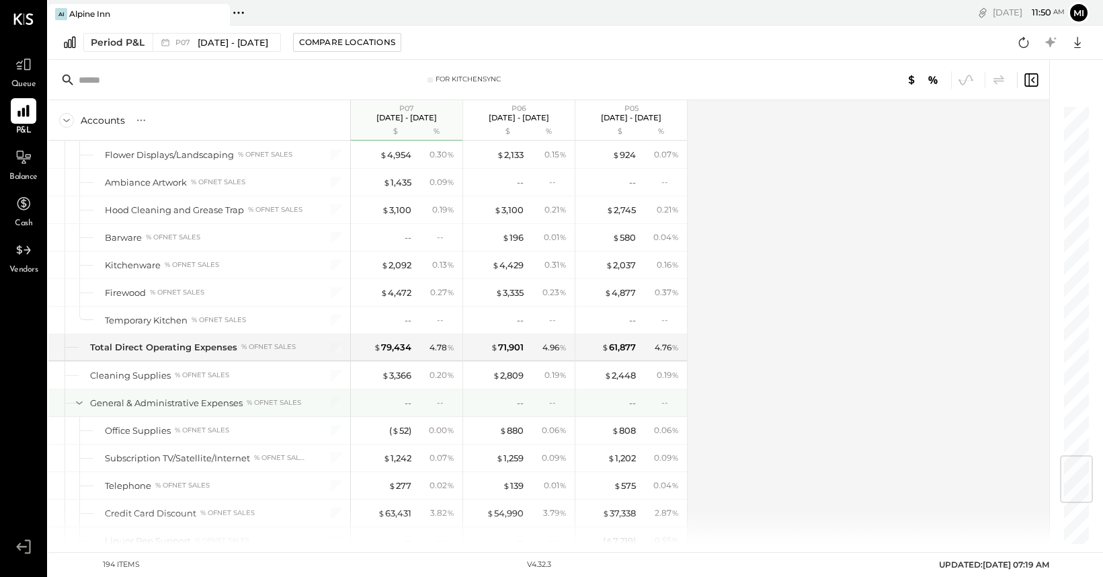
scroll to position [2950, 0]
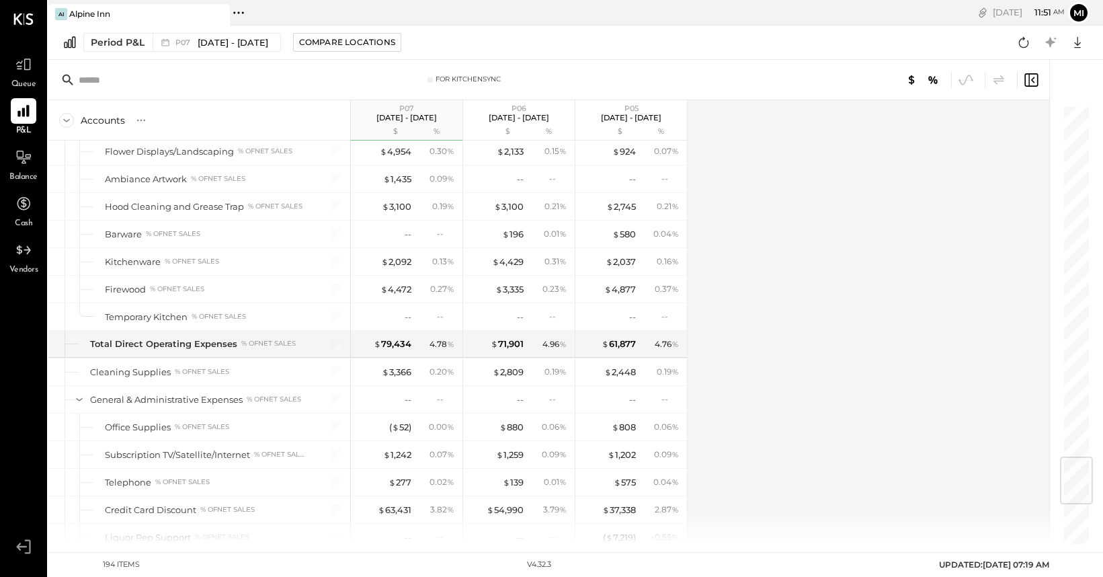
click at [105, 79] on input "text" at bounding box center [185, 80] width 212 height 24
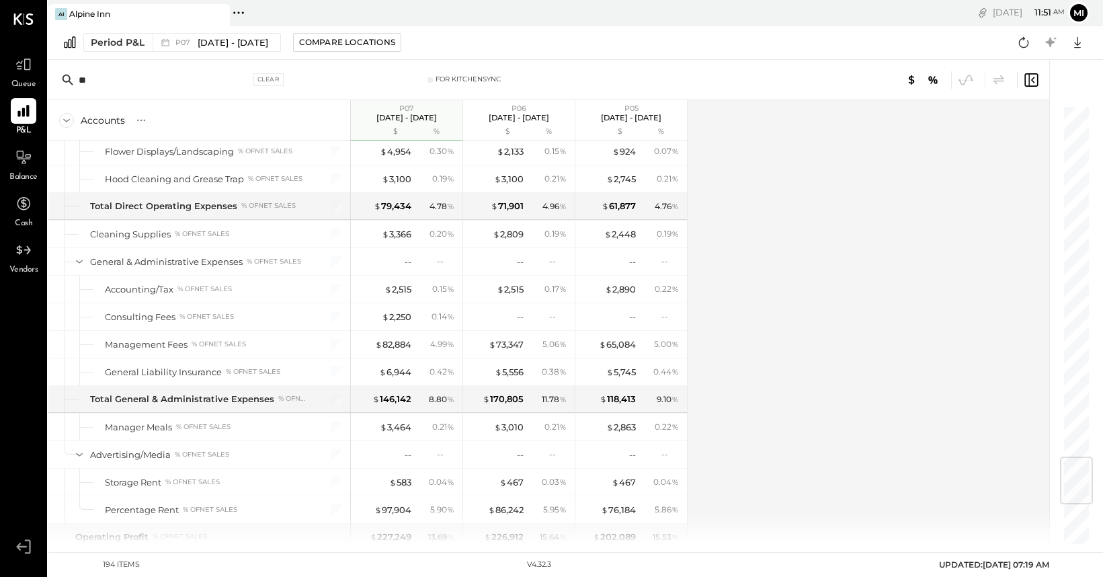
scroll to position [0, 0]
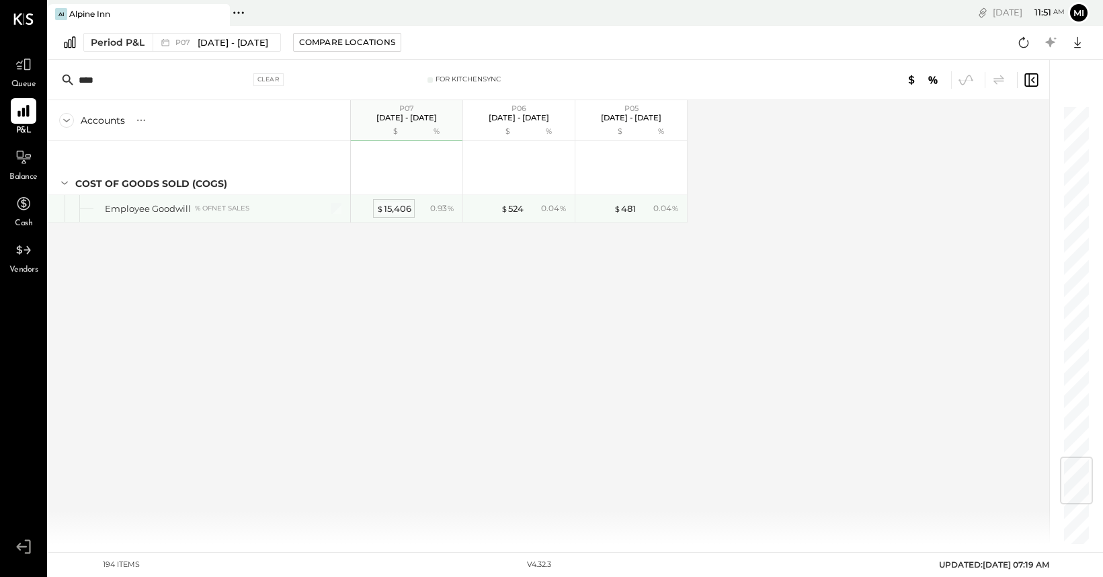
type input "****"
click at [387, 210] on div "$ 15,406" at bounding box center [394, 208] width 35 height 13
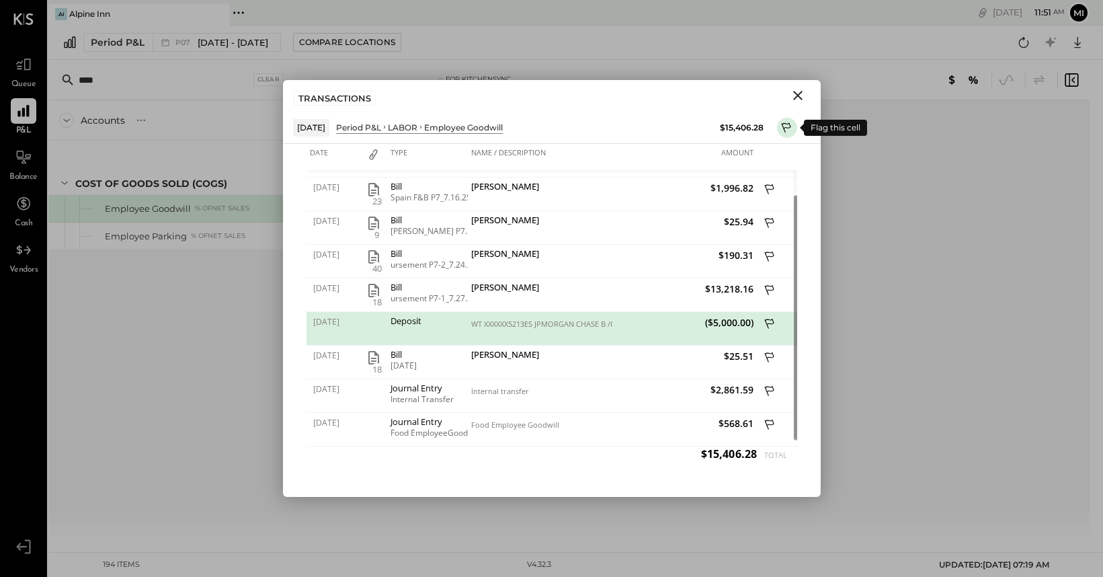
click at [788, 128] on icon at bounding box center [787, 129] width 12 height 16
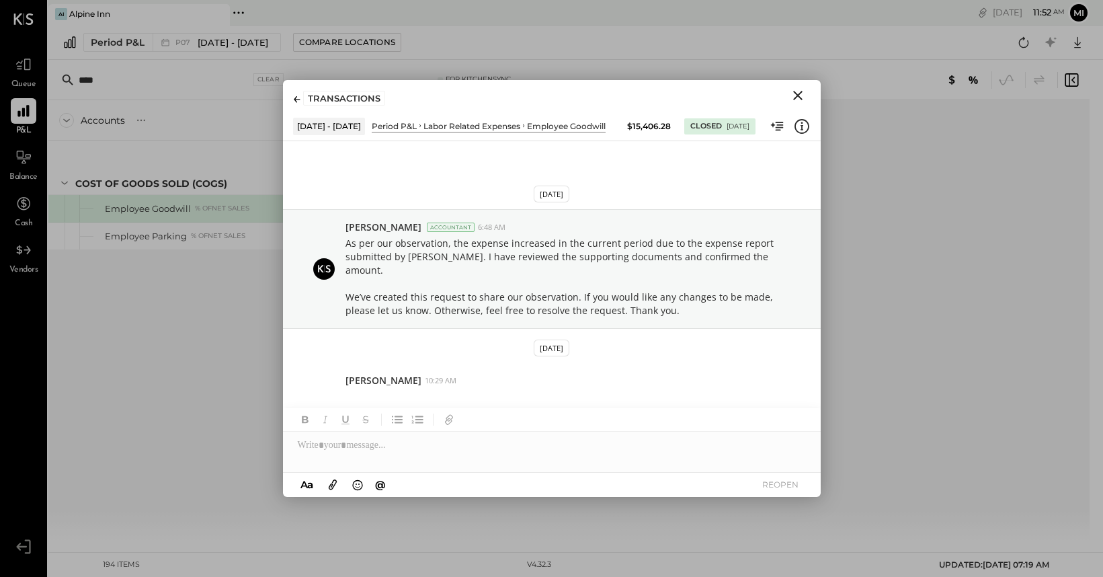
click at [798, 95] on icon "Close" at bounding box center [797, 95] width 9 height 9
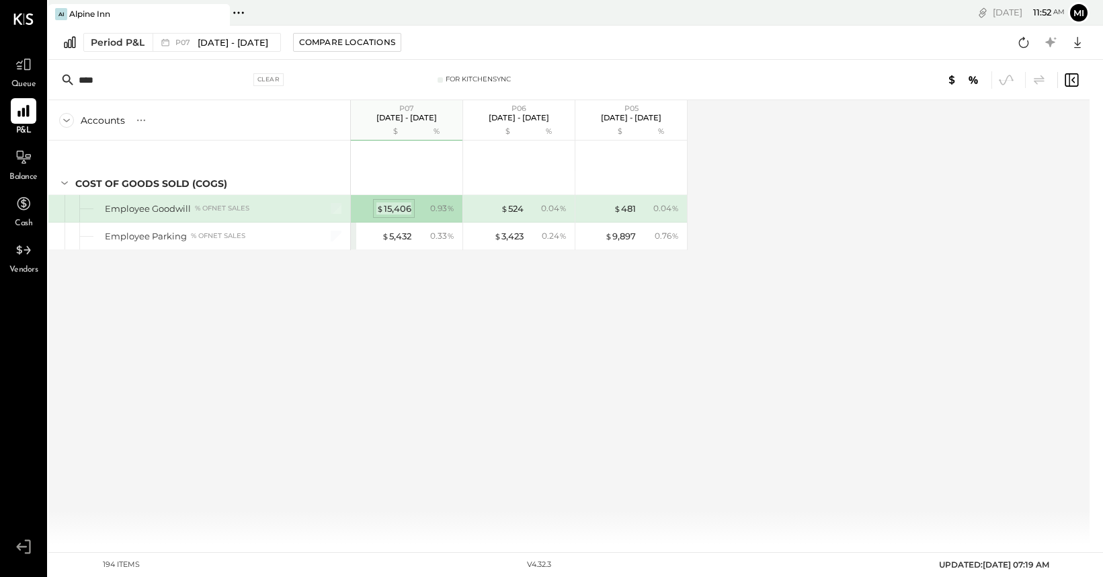
click at [399, 204] on div "$ 15,406" at bounding box center [394, 208] width 35 height 13
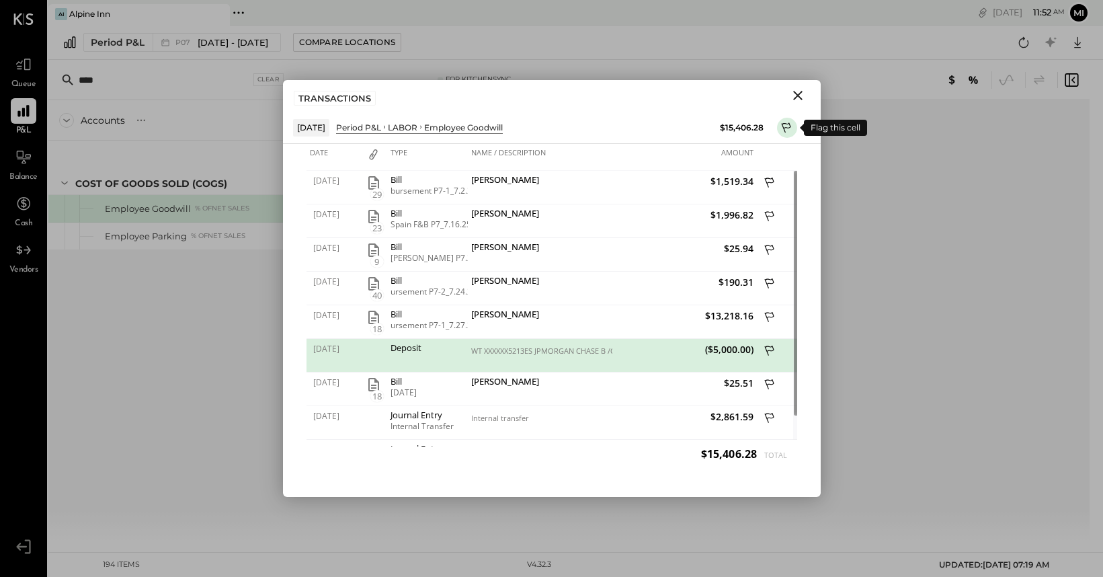
click at [789, 124] on icon at bounding box center [785, 127] width 9 height 10
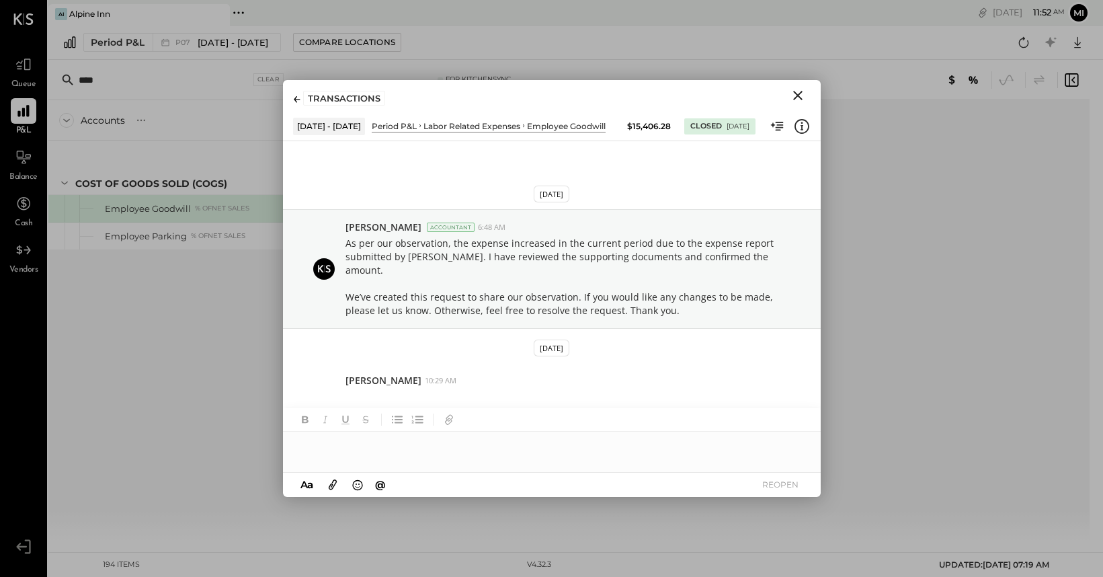
scroll to position [118, 0]
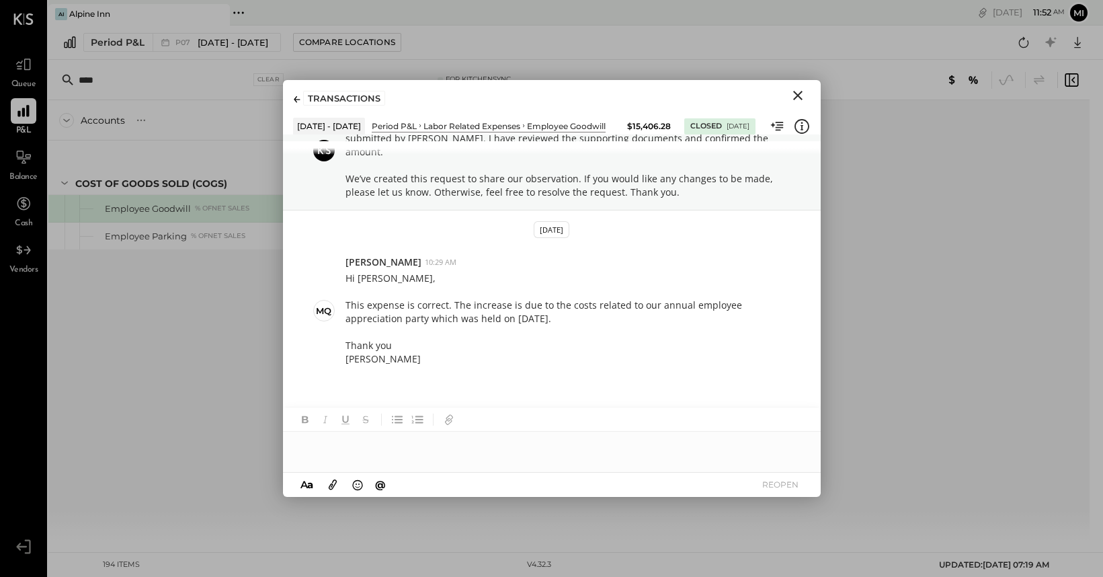
click at [332, 487] on icon at bounding box center [333, 484] width 8 height 10
click at [339, 401] on div at bounding box center [552, 394] width 538 height 27
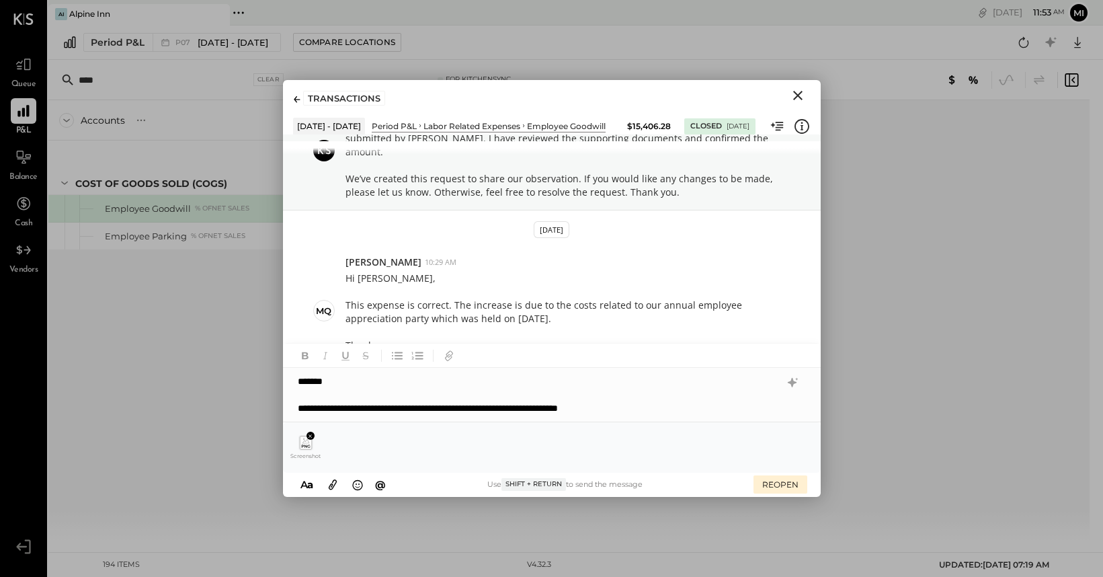
click at [592, 407] on div "**********" at bounding box center [539, 407] width 483 height 13
click at [663, 408] on div "**********" at bounding box center [539, 407] width 483 height 13
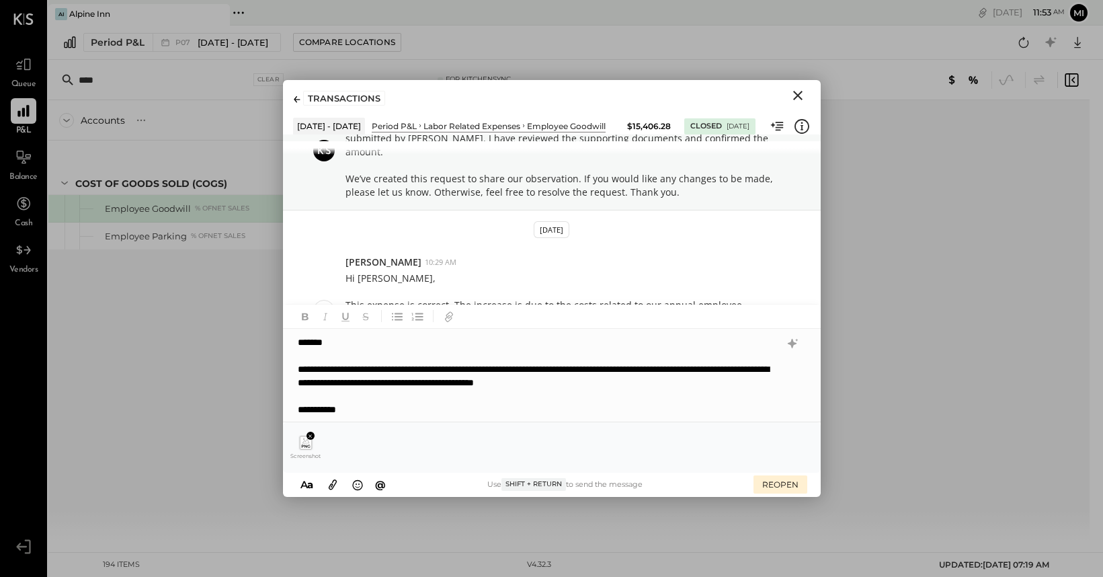
scroll to position [1, 0]
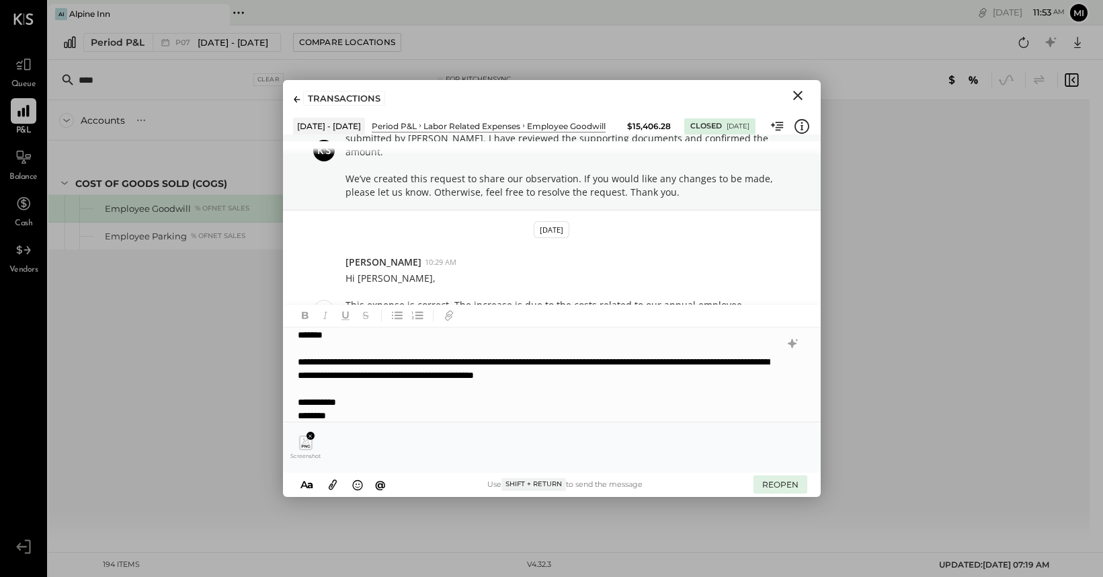
click at [772, 488] on button "REOPEN" at bounding box center [781, 484] width 54 height 18
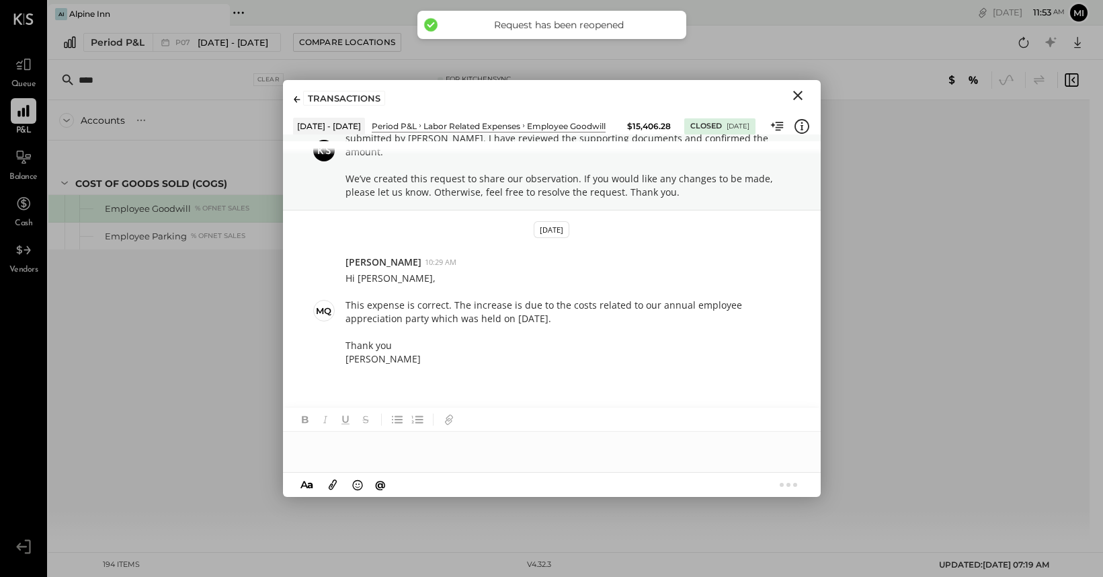
scroll to position [292, 0]
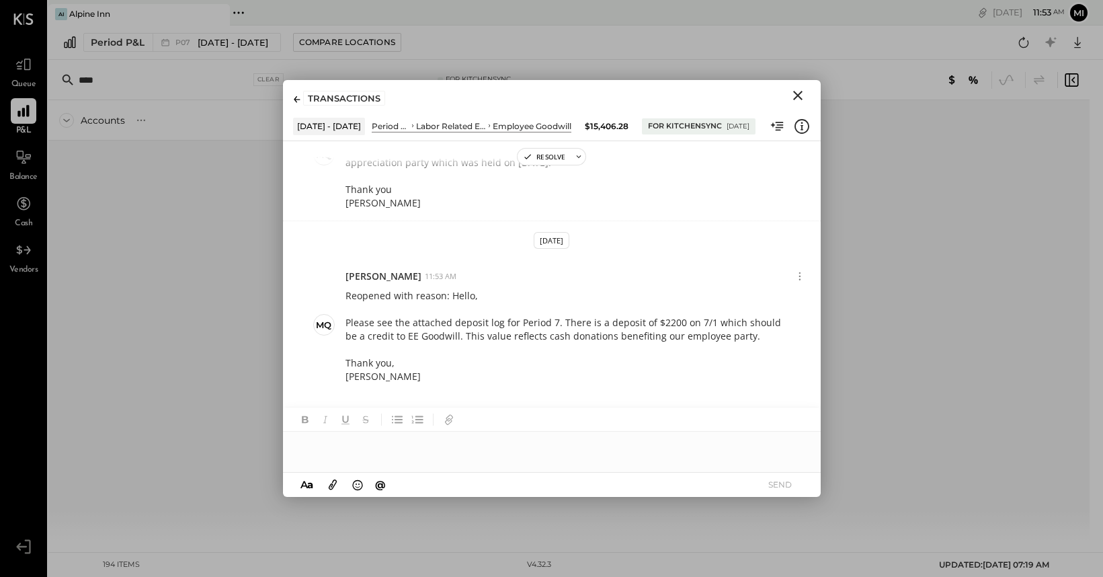
click at [799, 93] on icon "Close" at bounding box center [798, 95] width 16 height 16
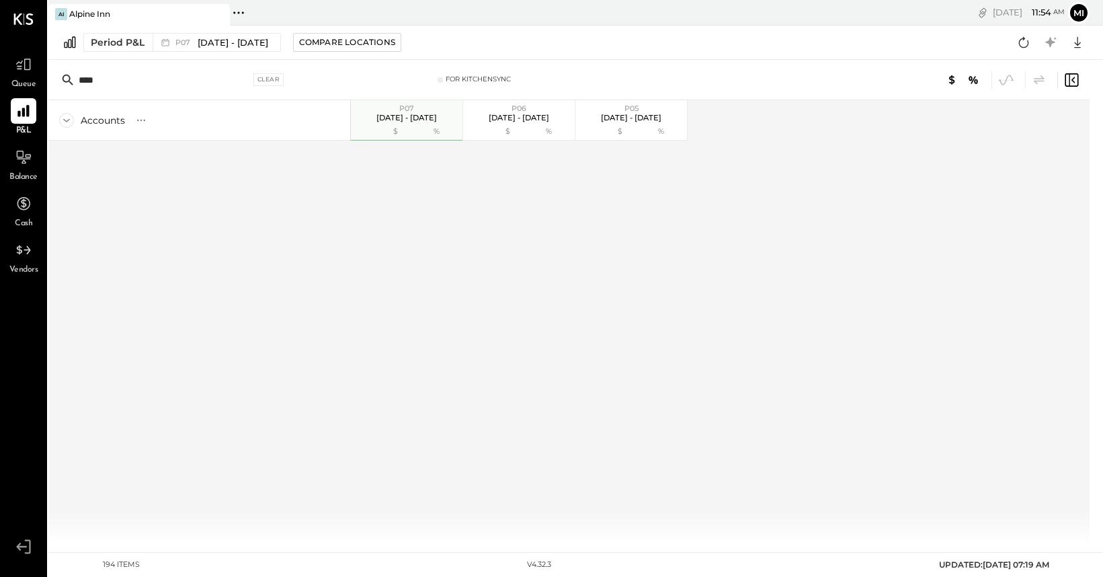
click at [132, 71] on input "****" at bounding box center [164, 80] width 171 height 24
drag, startPoint x: 128, startPoint y: 78, endPoint x: 61, endPoint y: 68, distance: 68.7
click at [61, 68] on div "**** Clear For KitchenSync" at bounding box center [569, 80] width 1042 height 40
click at [111, 44] on div "Period P&L" at bounding box center [118, 42] width 54 height 13
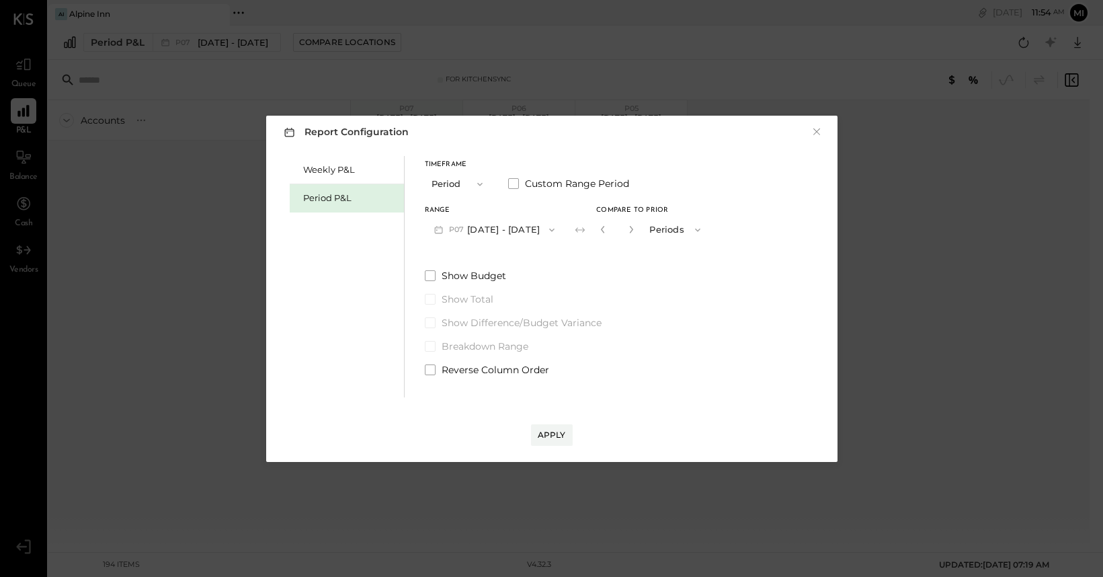
click at [555, 435] on div "Apply" at bounding box center [552, 434] width 28 height 11
